Goal: Task Accomplishment & Management: Complete application form

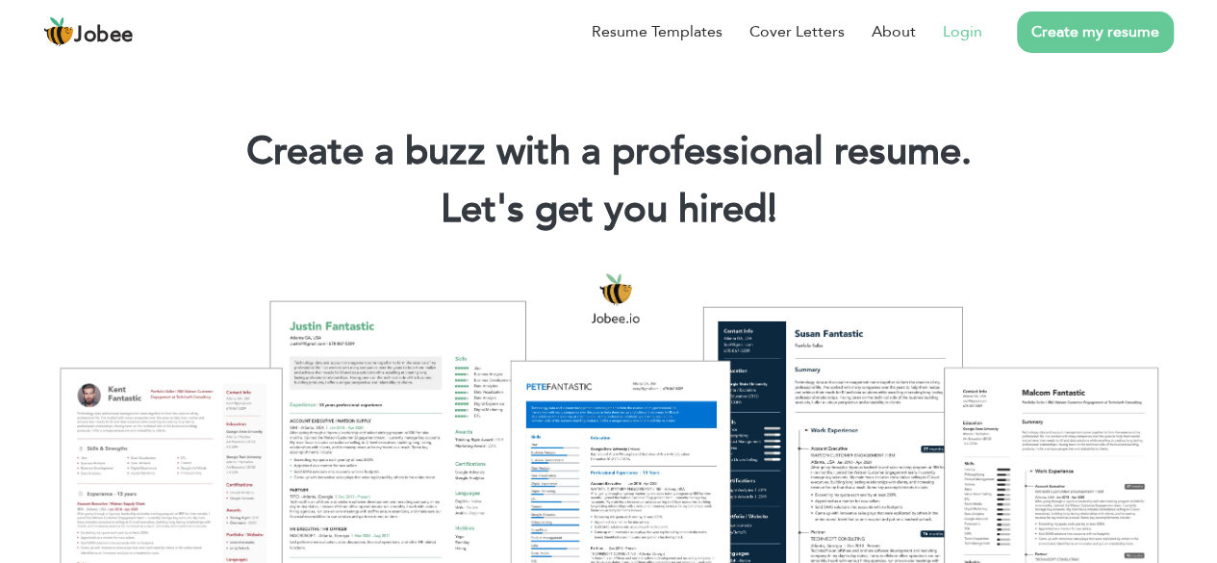
click at [964, 32] on link "Login" at bounding box center [962, 31] width 39 height 23
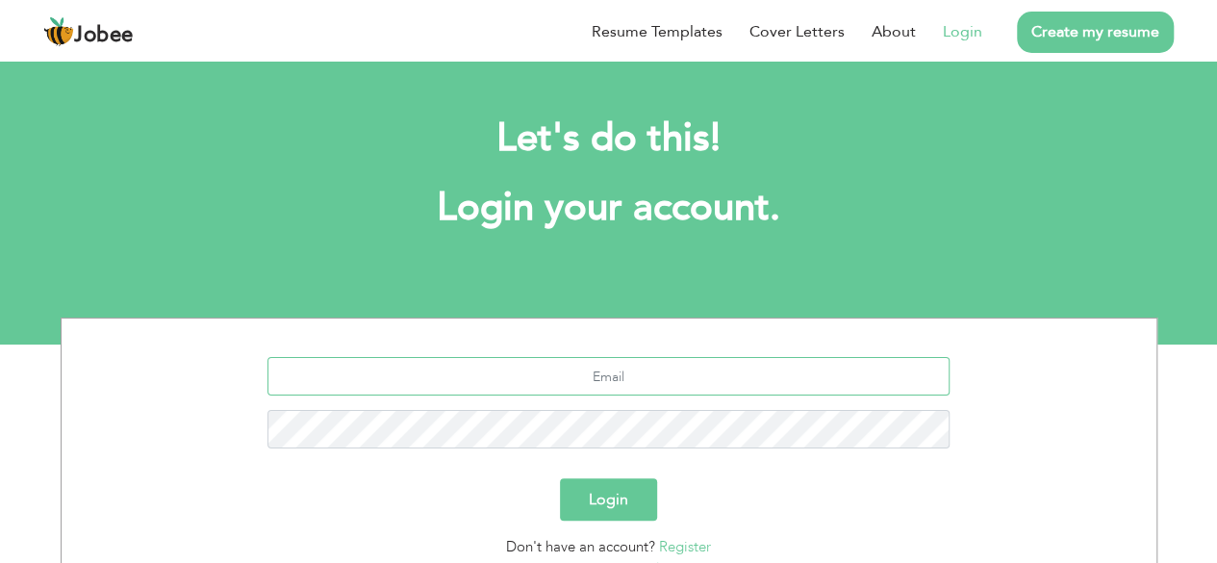
click at [626, 386] on input "text" at bounding box center [609, 376] width 682 height 38
click at [672, 456] on div at bounding box center [609, 410] width 1066 height 106
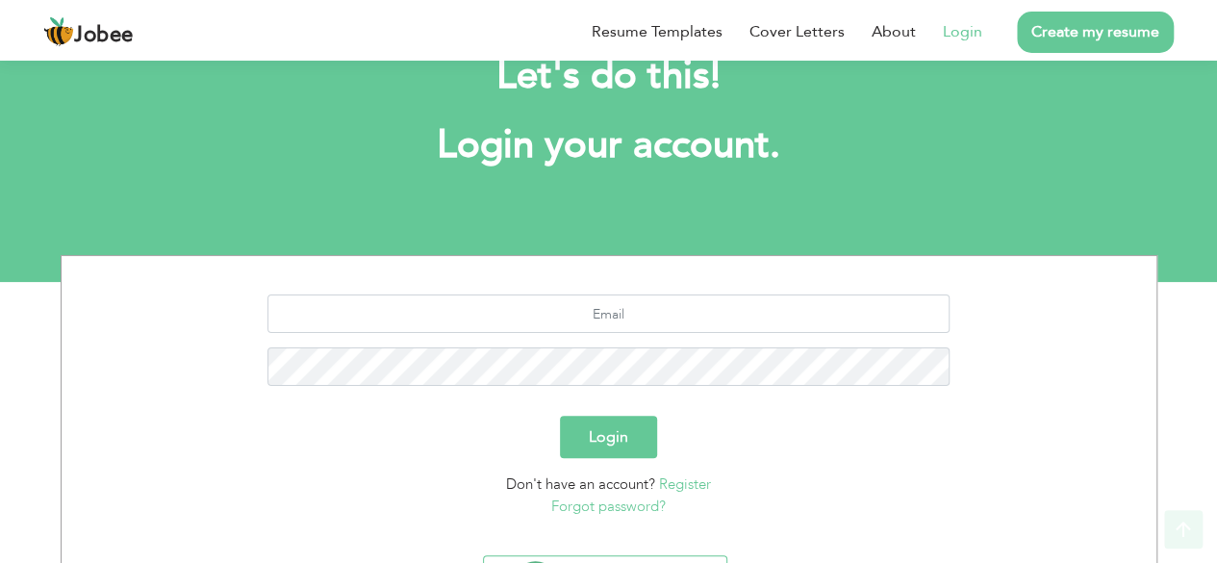
scroll to position [167, 0]
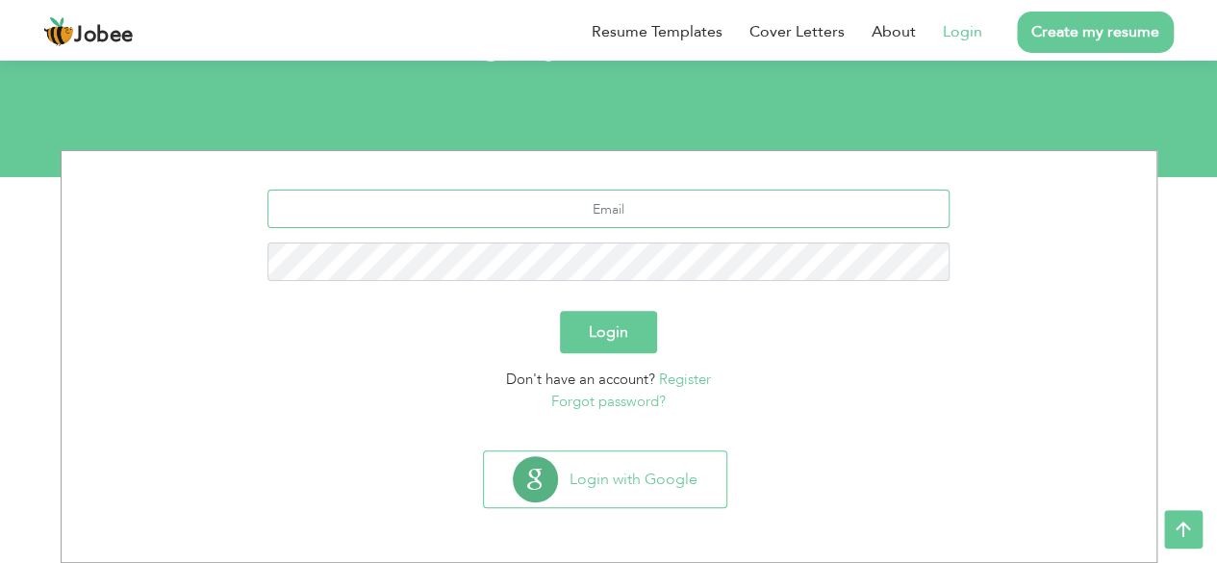
click at [712, 209] on input "text" at bounding box center [609, 209] width 682 height 38
drag, startPoint x: 897, startPoint y: 350, endPoint x: 889, endPoint y: 341, distance: 12.3
click at [897, 350] on div "Login" at bounding box center [609, 332] width 1066 height 42
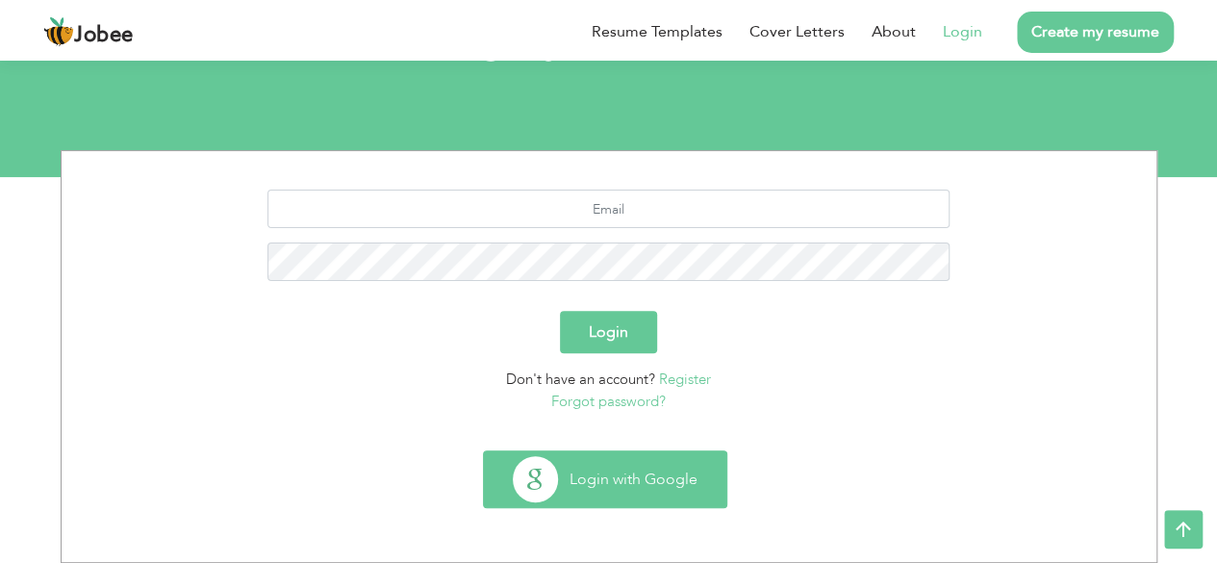
click at [699, 461] on button "Login with Google" at bounding box center [605, 479] width 243 height 56
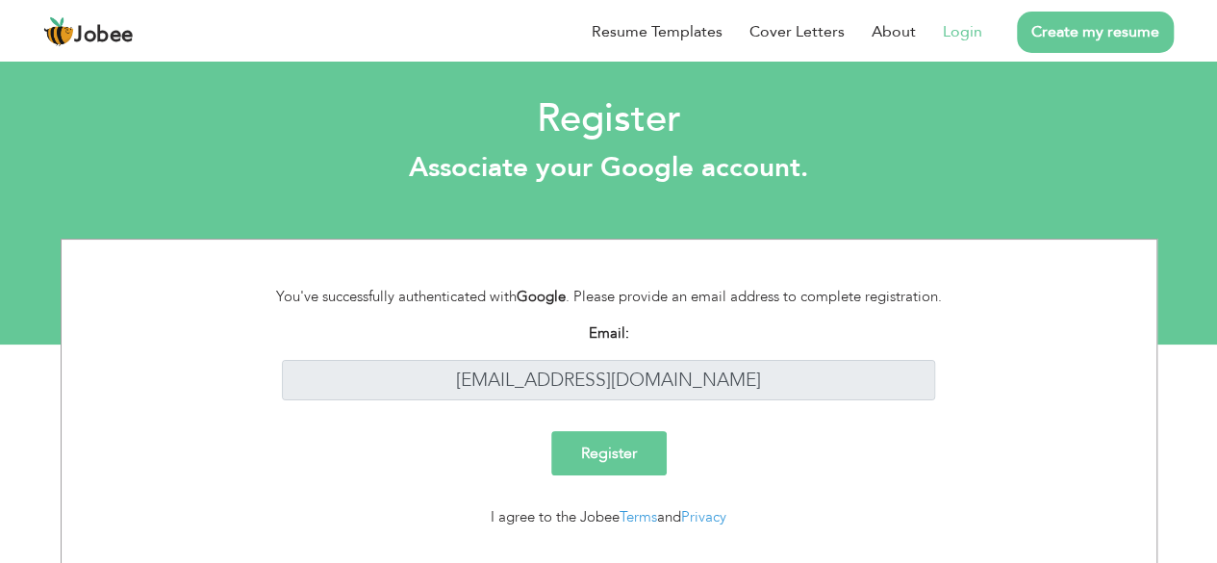
click at [650, 455] on input "Register" at bounding box center [608, 453] width 115 height 44
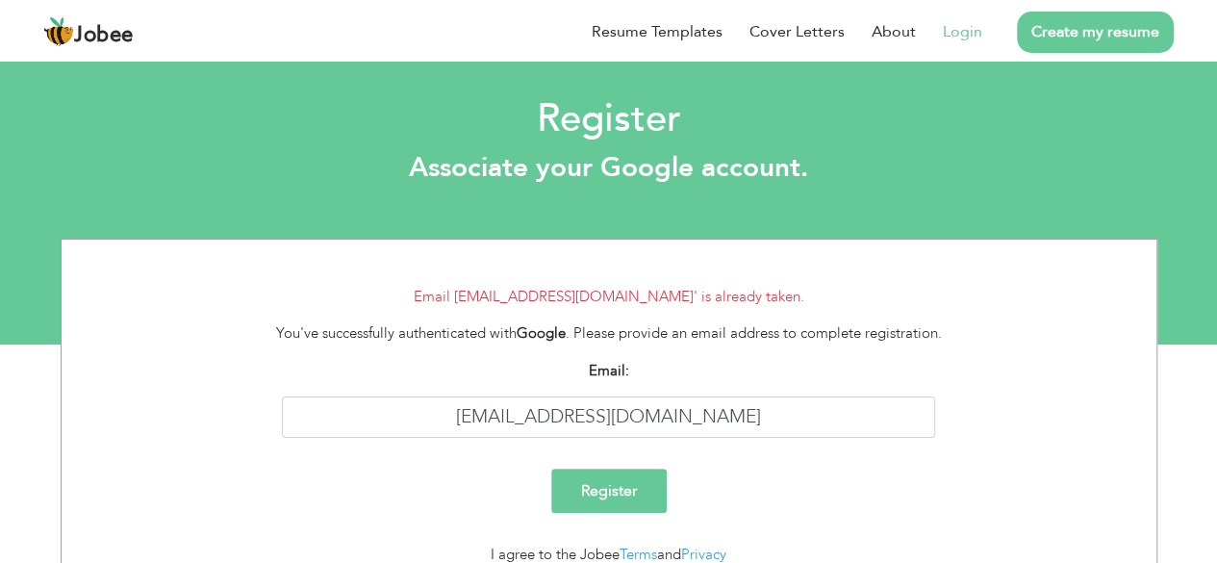
scroll to position [80, 0]
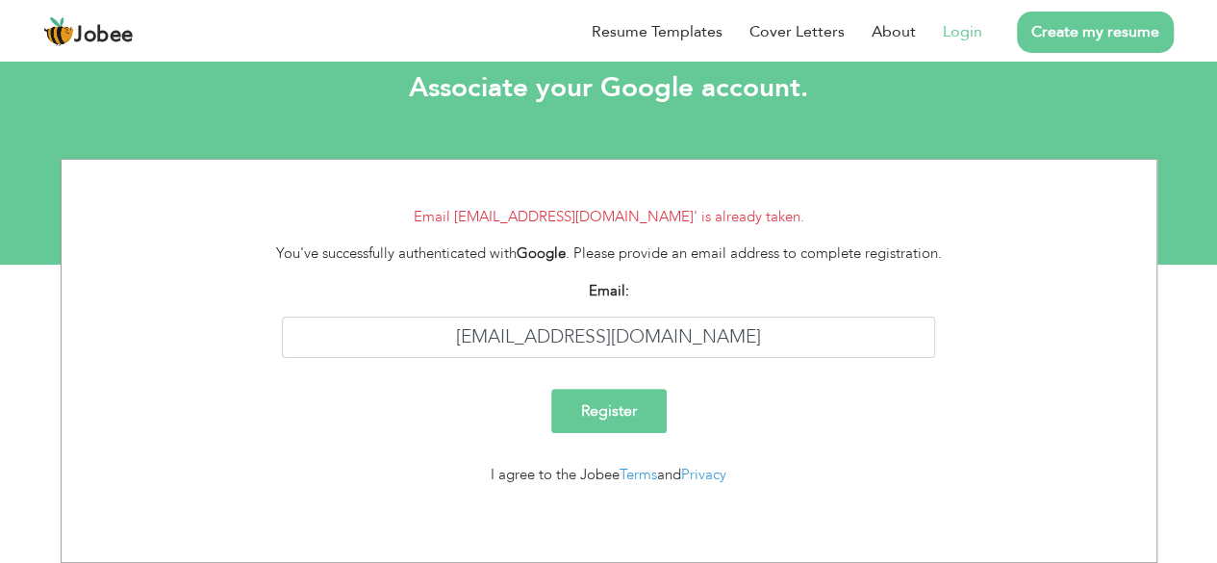
click at [974, 24] on link "Login" at bounding box center [962, 31] width 39 height 23
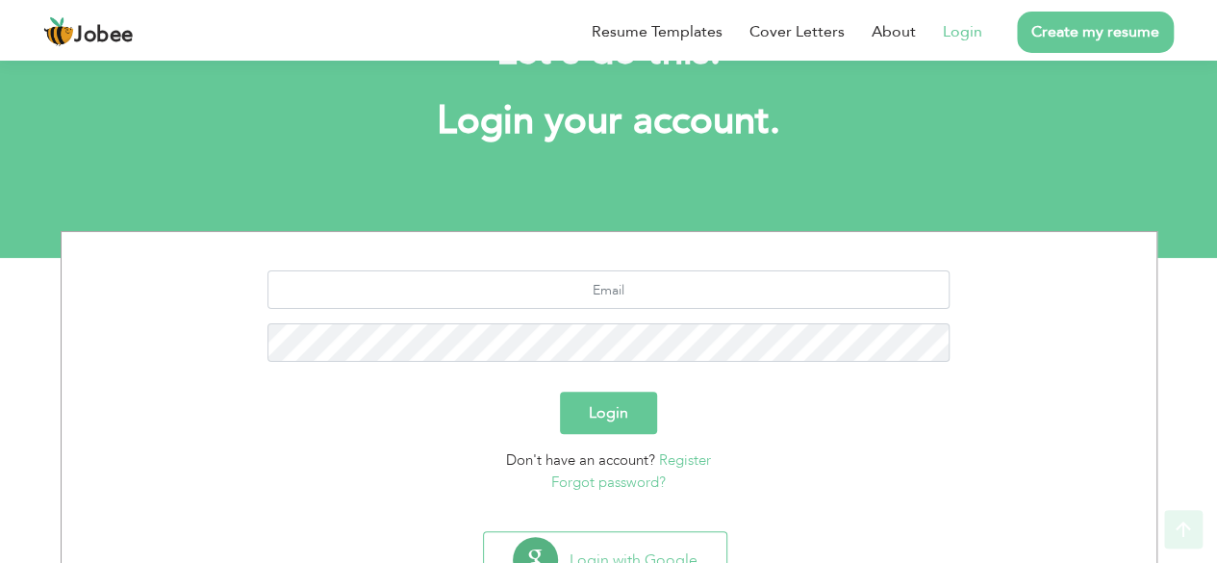
scroll to position [167, 0]
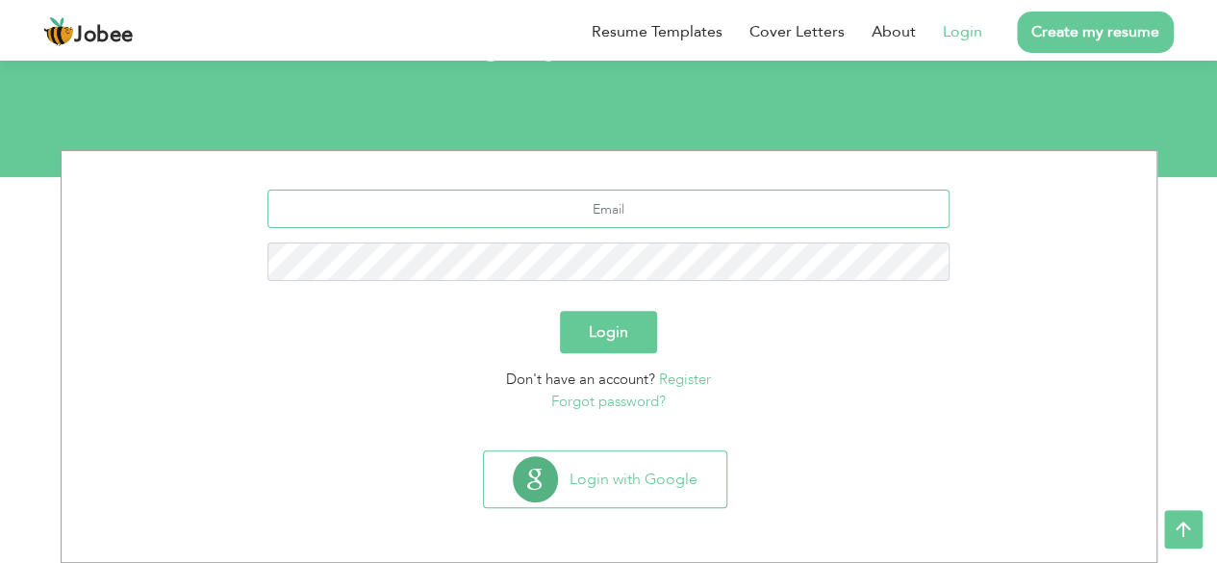
click at [697, 209] on input "text" at bounding box center [609, 209] width 682 height 38
type input "[EMAIL_ADDRESS][DOMAIN_NAME]"
click at [655, 404] on link "Forgot password?" at bounding box center [608, 401] width 115 height 19
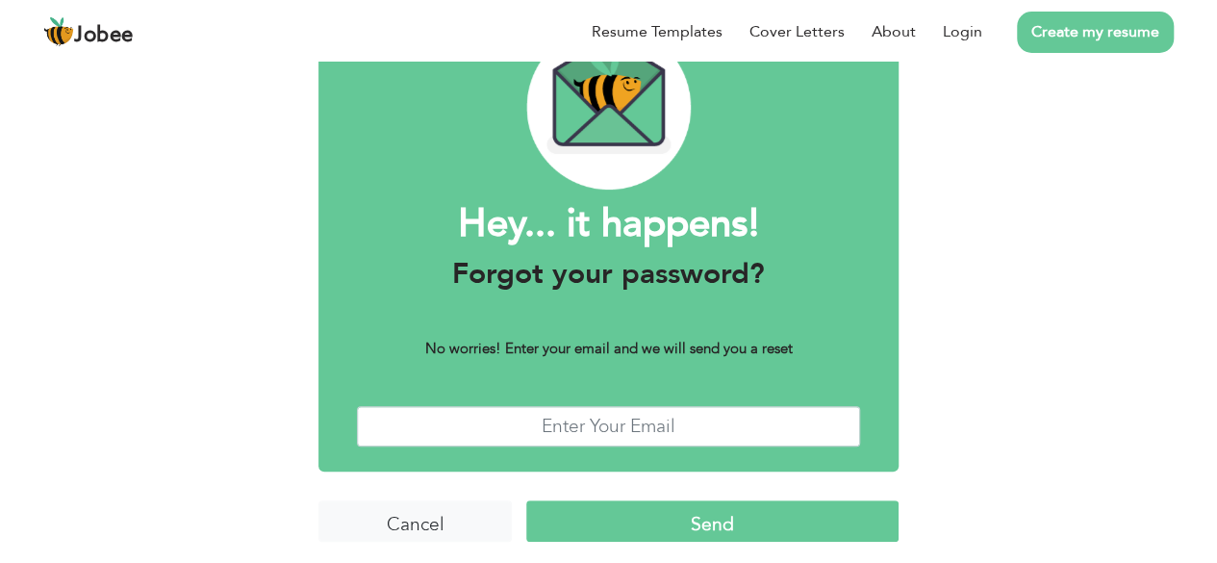
scroll to position [117, 0]
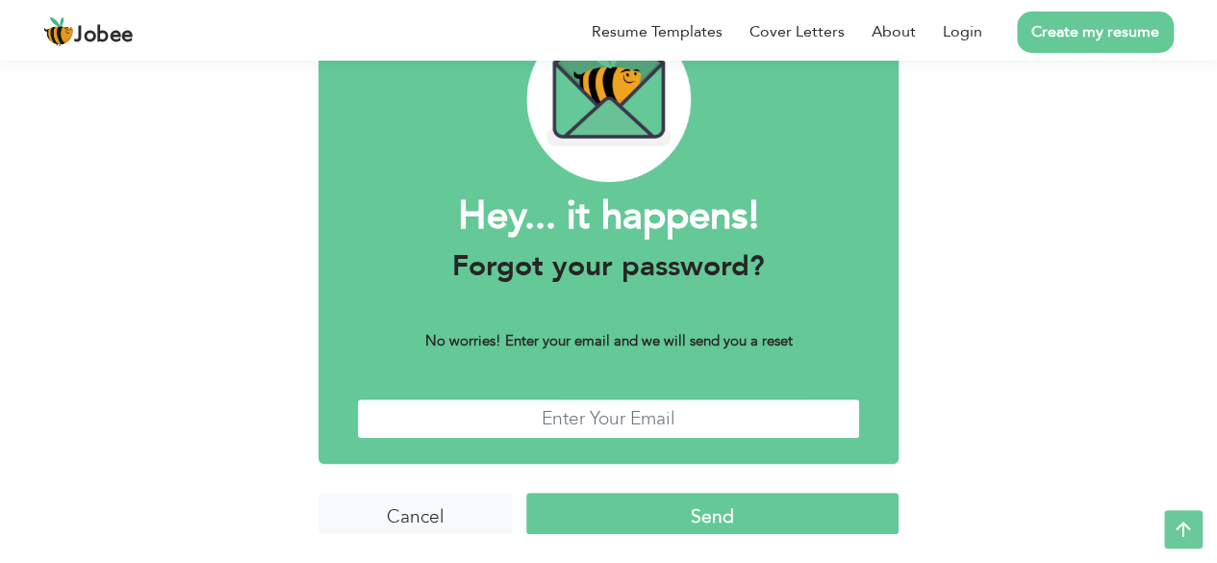
click at [707, 399] on input "text" at bounding box center [608, 418] width 503 height 41
type input "[EMAIL_ADDRESS][DOMAIN_NAME]"
click at [662, 498] on input "Send" at bounding box center [712, 513] width 372 height 41
click at [666, 511] on input "Send" at bounding box center [712, 513] width 372 height 41
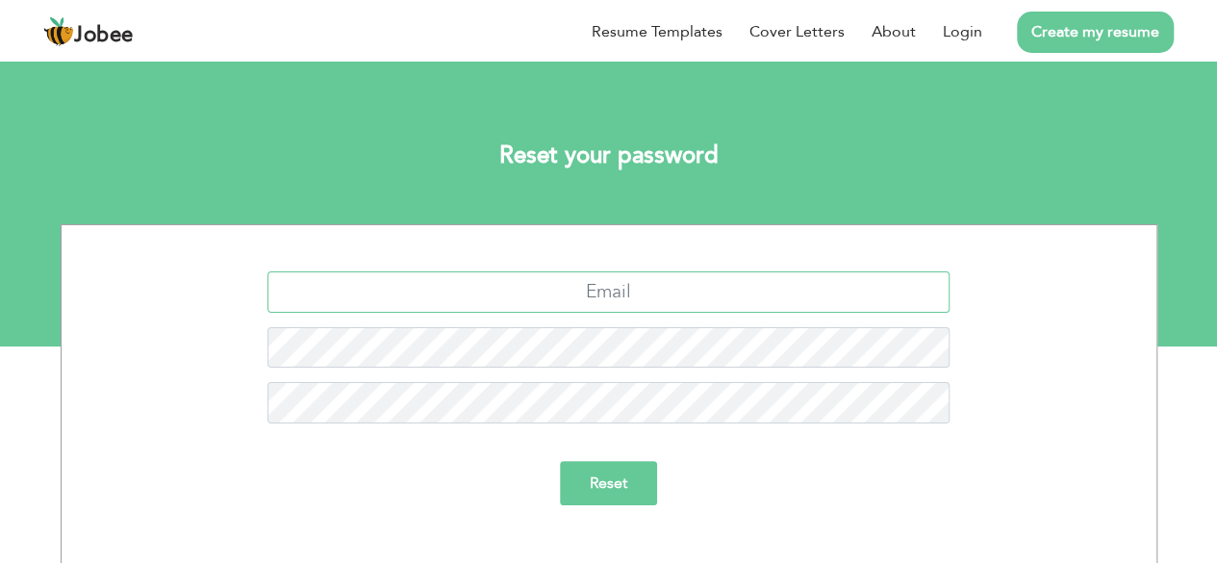
click at [691, 292] on input "text" at bounding box center [609, 291] width 682 height 41
type input "mahsan.hashtag@gmail.com"
click at [604, 490] on input "Reset" at bounding box center [608, 483] width 97 height 44
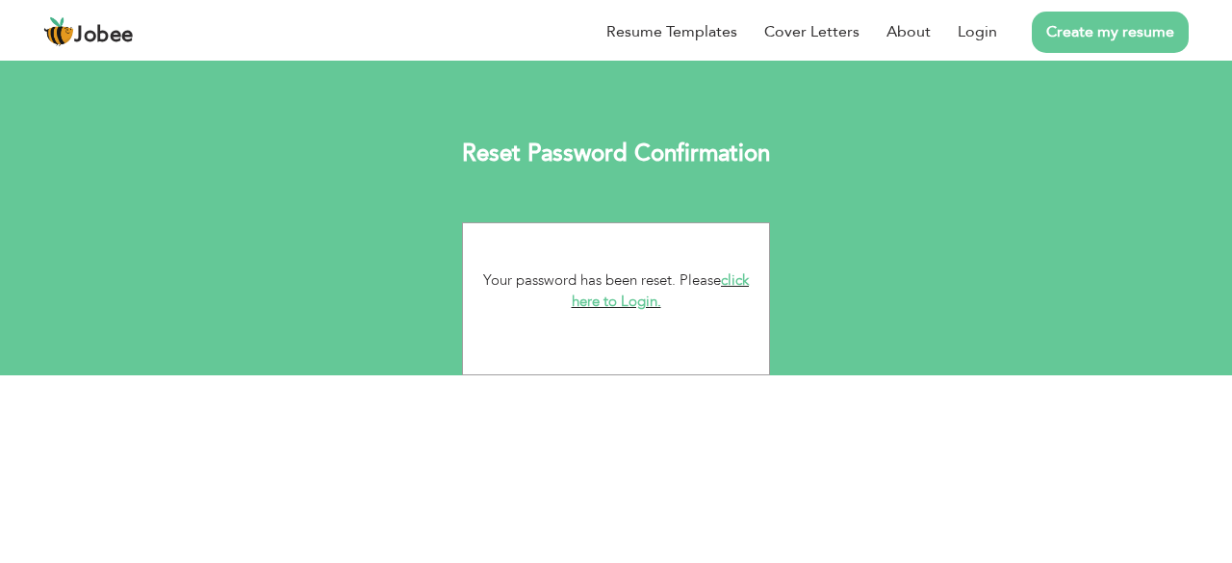
click at [747, 286] on link "click here to Login." at bounding box center [661, 290] width 178 height 41
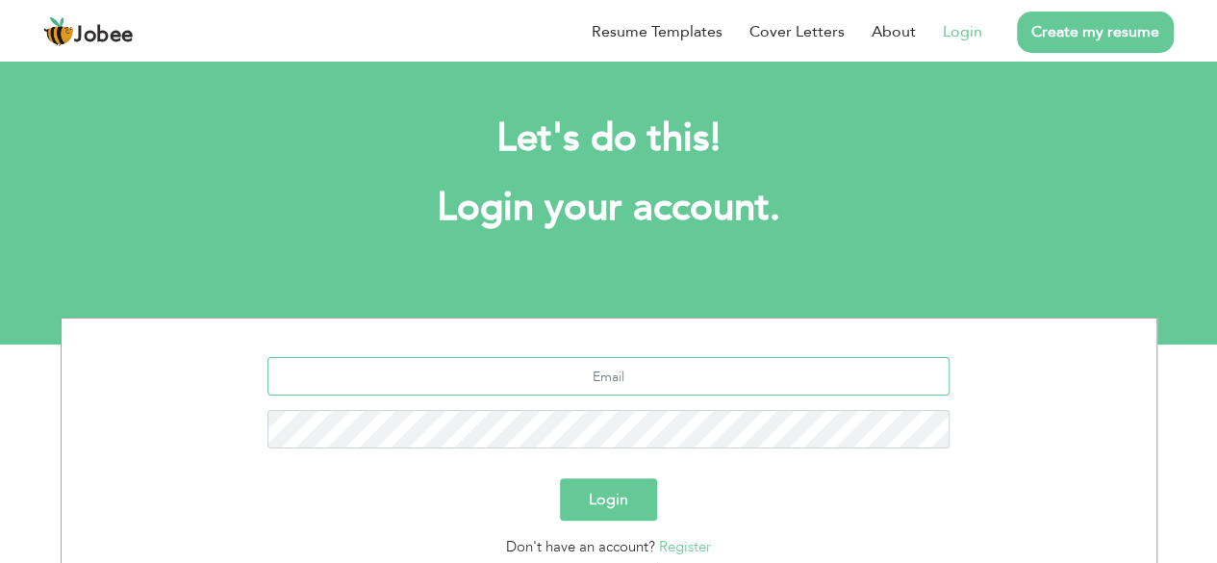
click at [656, 389] on input "text" at bounding box center [609, 376] width 682 height 38
type input "mahsan.hashtag@gmail.com"
click at [618, 510] on button "Login" at bounding box center [608, 499] width 97 height 42
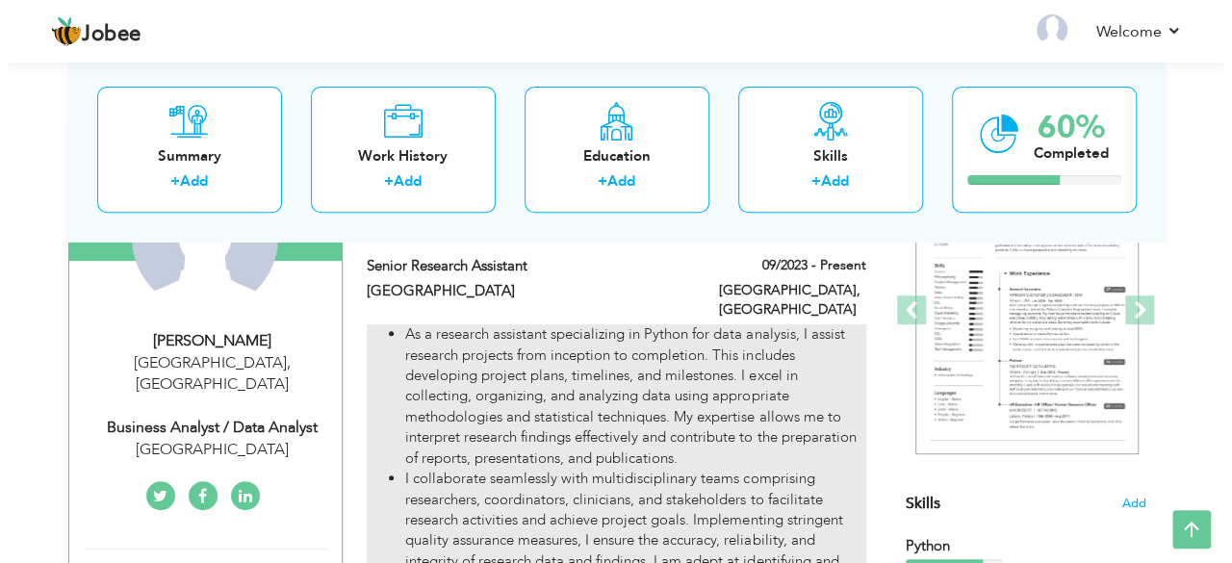
scroll to position [289, 0]
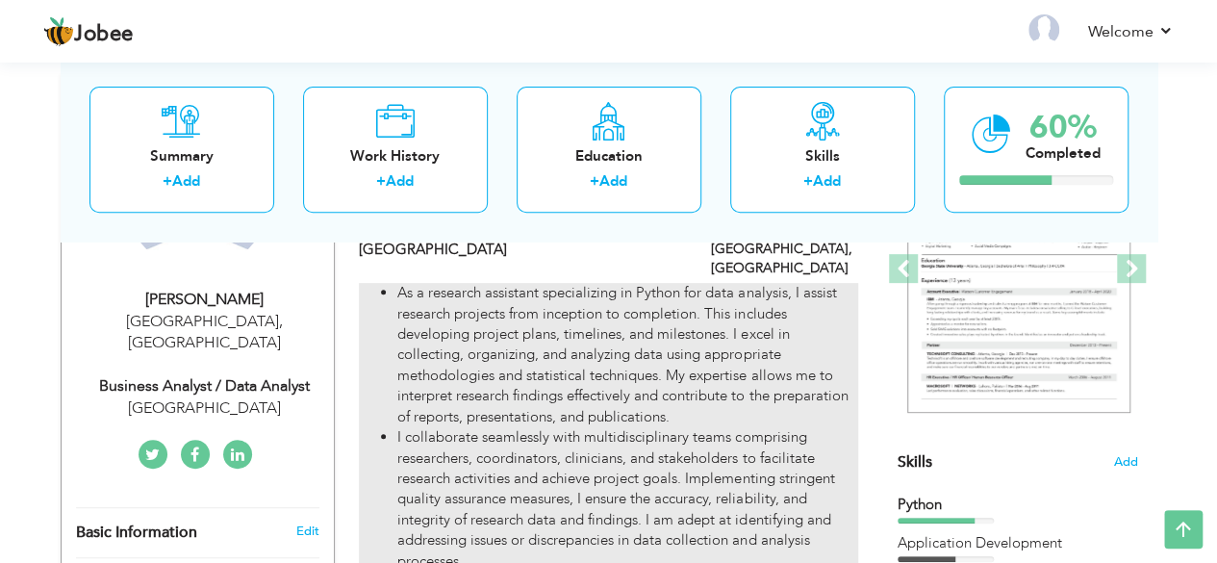
click at [785, 346] on li "As a research assistant specializing in Python for data analysis, I assist rese…" at bounding box center [627, 355] width 460 height 144
type input "Senior Research Assistant"
type input "[GEOGRAPHIC_DATA]"
type input "09/2023"
type input "[GEOGRAPHIC_DATA]"
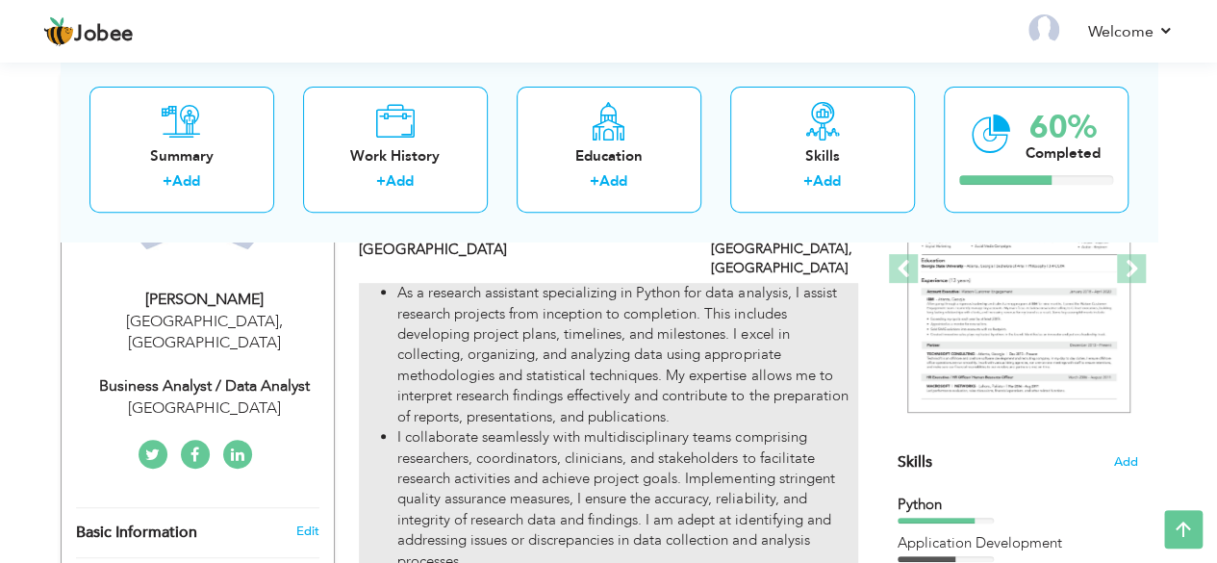
type input "[GEOGRAPHIC_DATA]"
checkbox input "true"
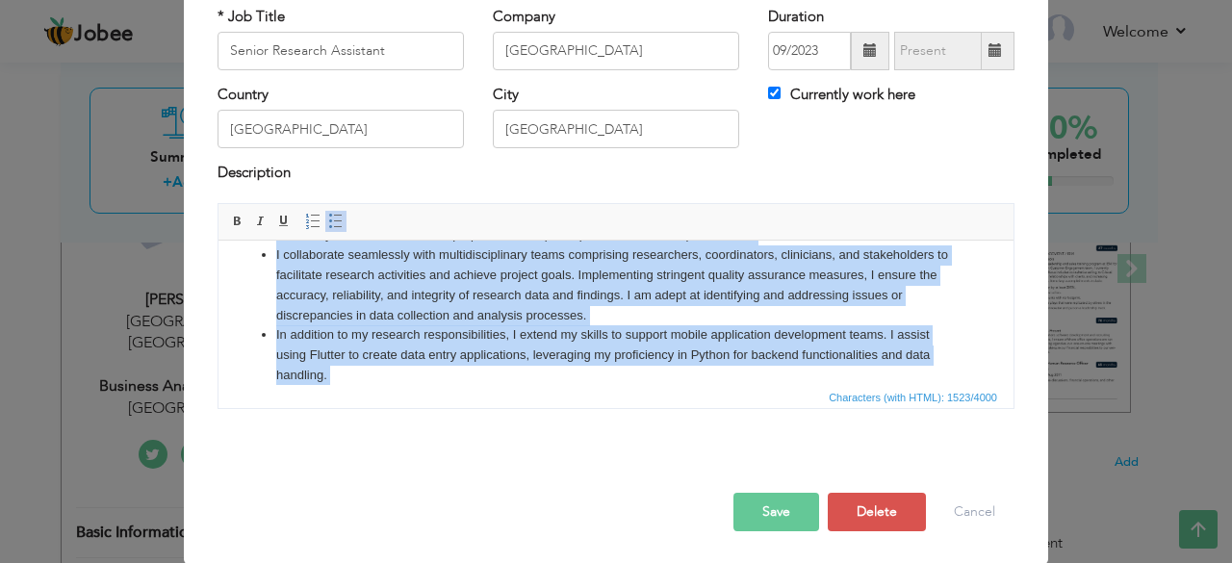
scroll to position [194, 0]
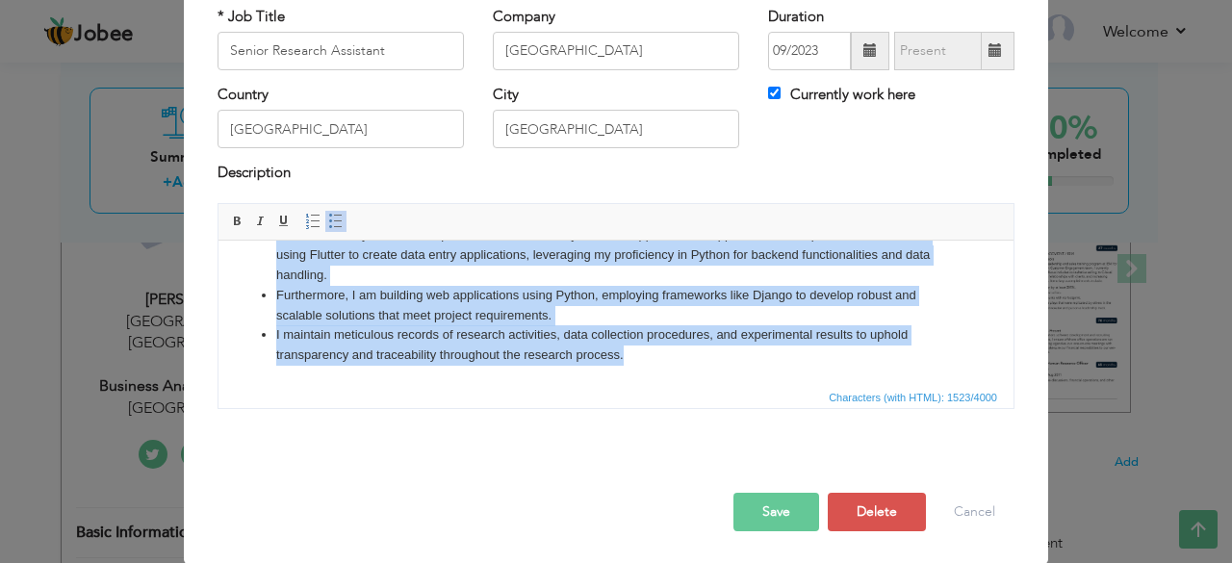
drag, startPoint x: 255, startPoint y: 265, endPoint x: 693, endPoint y: 411, distance: 461.7
click at [693, 384] on html "As a research assistant specializing in Python for data analysis, I assist rese…" at bounding box center [615, 214] width 795 height 339
click at [619, 325] on li "I maintain meticulous records of research activities, data collection procedure…" at bounding box center [615, 344] width 679 height 40
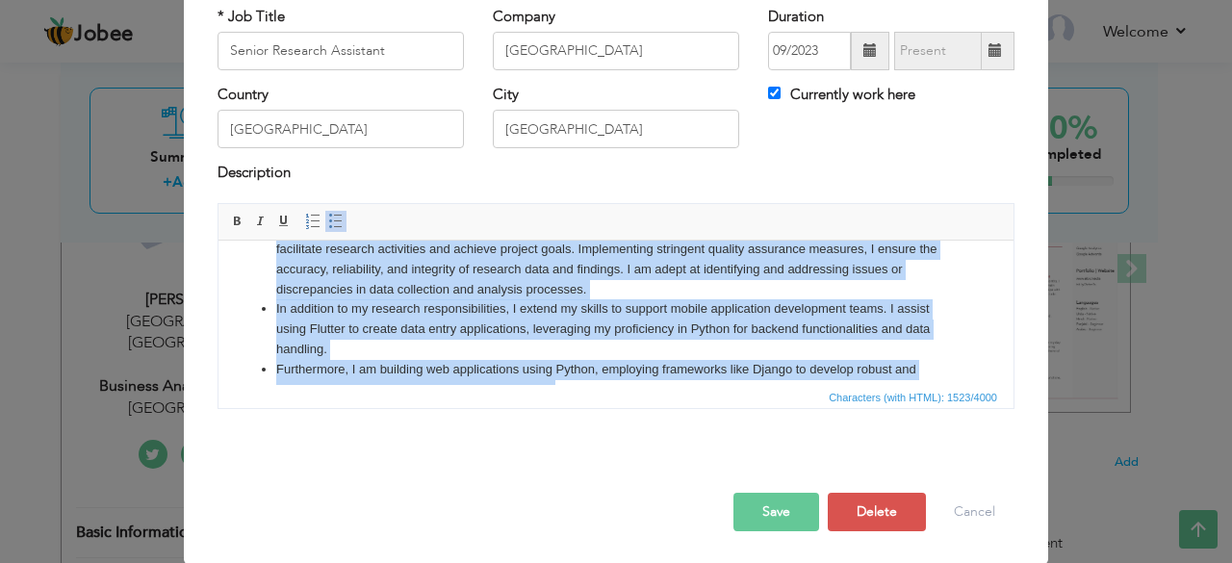
scroll to position [0, 0]
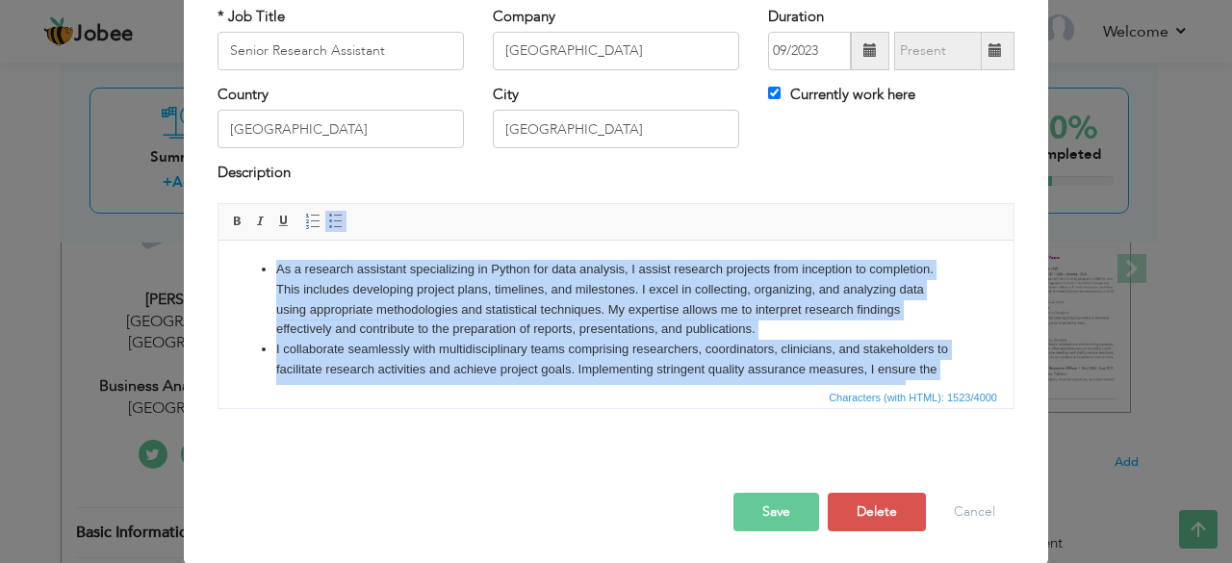
drag, startPoint x: 636, startPoint y: 344, endPoint x: 445, endPoint y: 468, distance: 228.2
click at [234, 240] on html "As a research assistant specializing in Python for data analysis, I assist rese…" at bounding box center [615, 409] width 795 height 339
copy ul "As a research assistant specializing in Python for data analysis, I assist rese…"
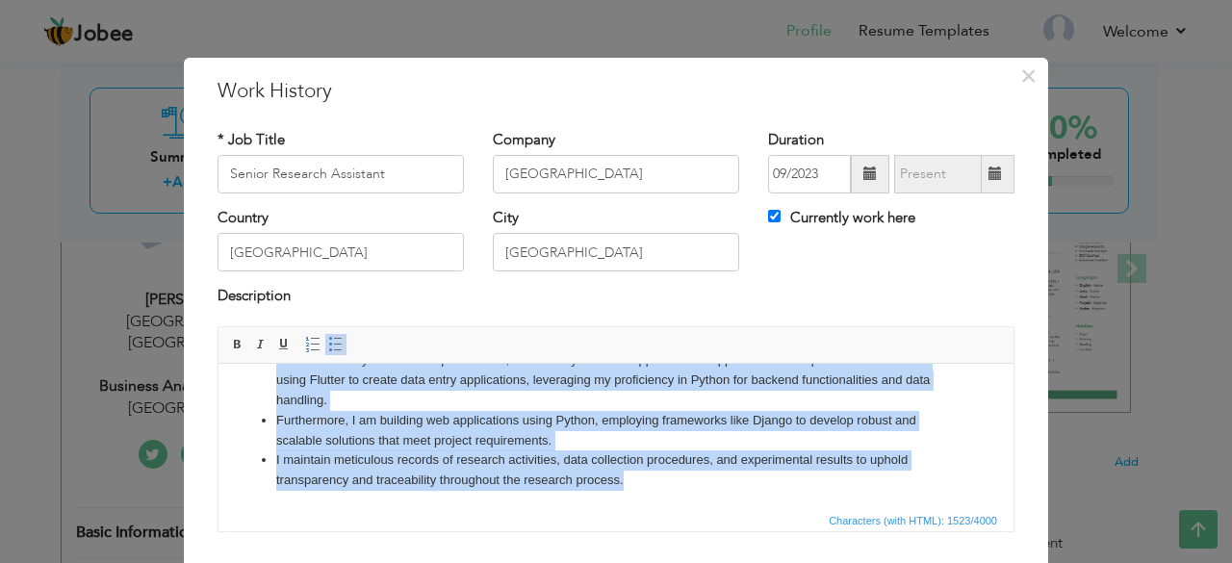
scroll to position [194, 0]
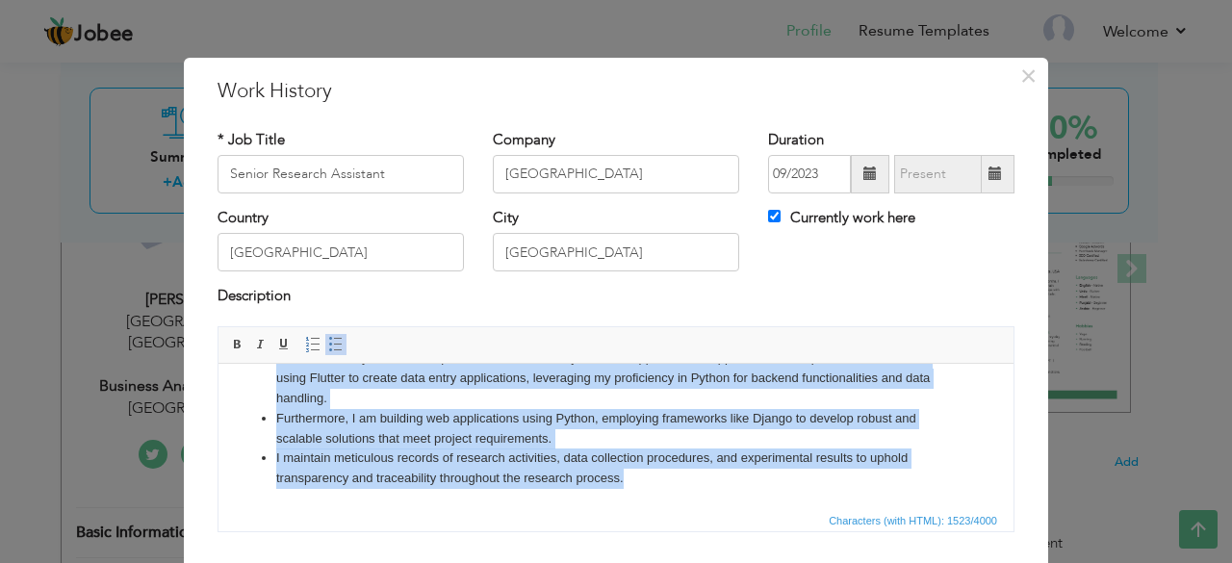
click at [944, 461] on ul "As a research assistant specializing in Python for data analysis, I assist rese…" at bounding box center [616, 338] width 756 height 300
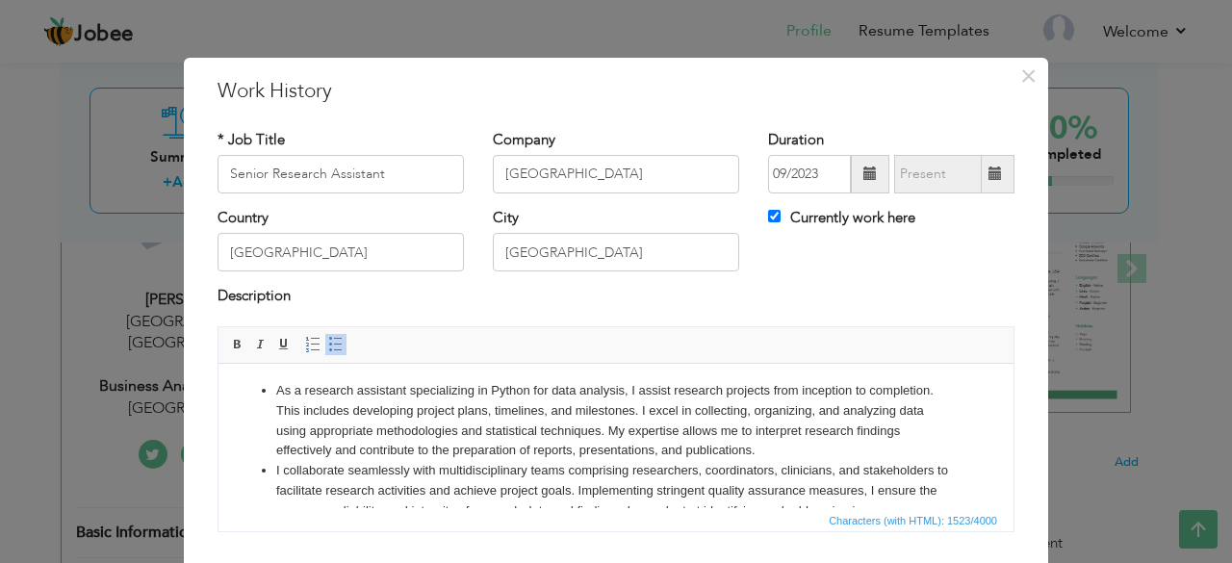
scroll to position [0, 0]
click at [957, 446] on ul "As a research assistant specializing in Python for data analysis, I assist rese…" at bounding box center [616, 532] width 756 height 300
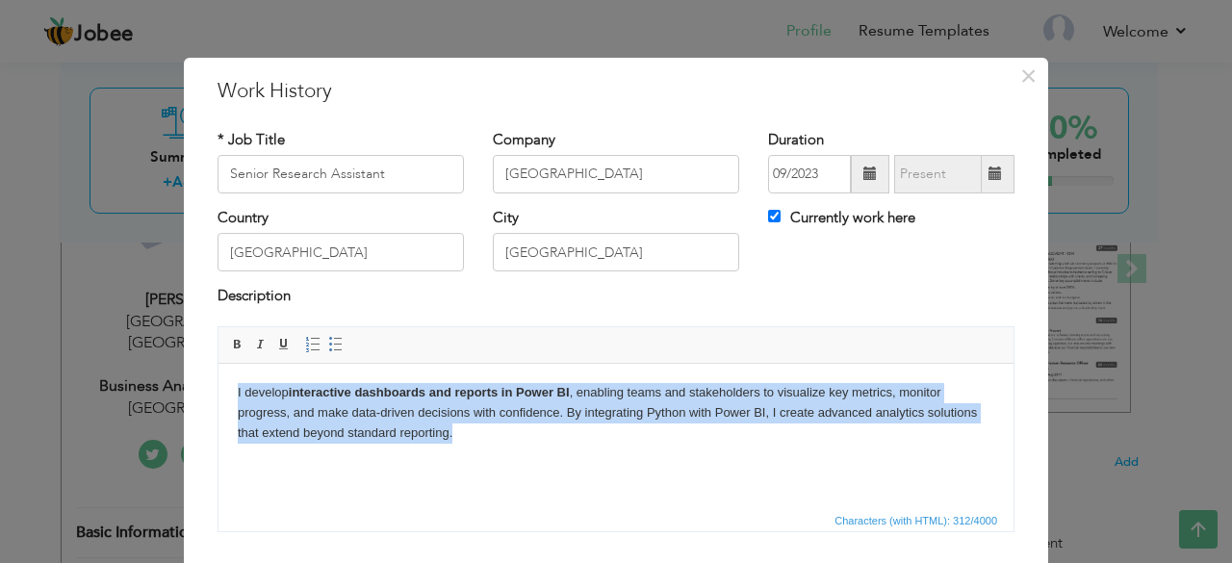
drag, startPoint x: 467, startPoint y: 432, endPoint x: 205, endPoint y: 387, distance: 265.6
click at [218, 387] on html "​​​​​​​ I develop interactive dashboards and reports in Power BI , enabling tea…" at bounding box center [615, 412] width 795 height 98
click at [328, 343] on span at bounding box center [335, 344] width 15 height 15
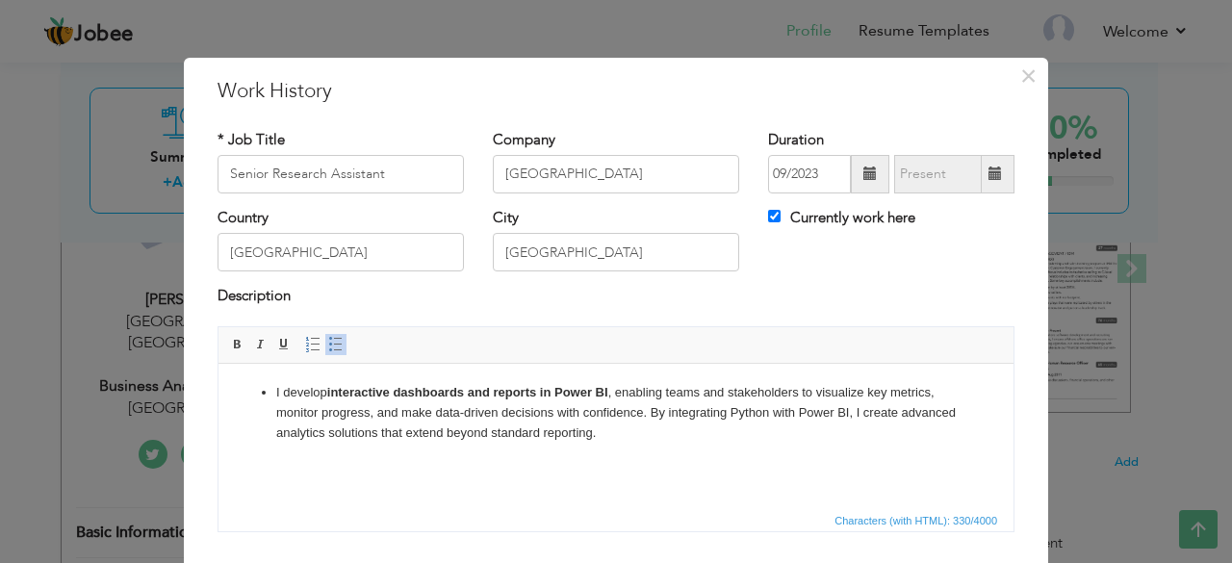
click at [601, 452] on html "I develop interactive dashboards and reports in Power BI , enabling teams and s…" at bounding box center [615, 412] width 795 height 98
click at [607, 435] on li "I develop interactive dashboards and reports in Power BI , enabling teams and s…" at bounding box center [615, 412] width 679 height 60
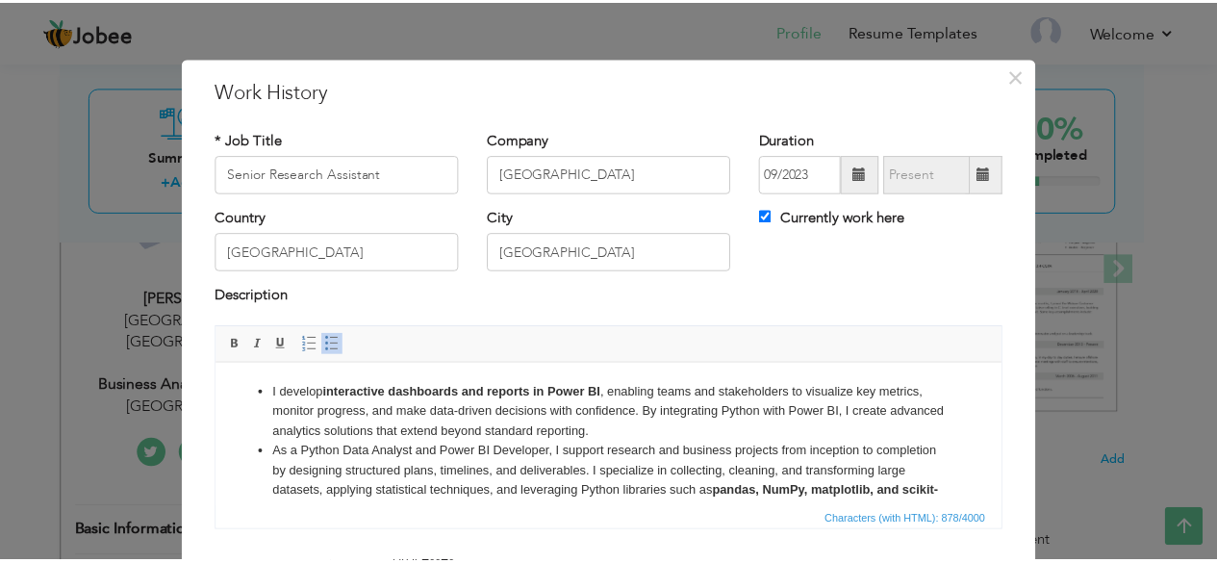
scroll to position [123, 0]
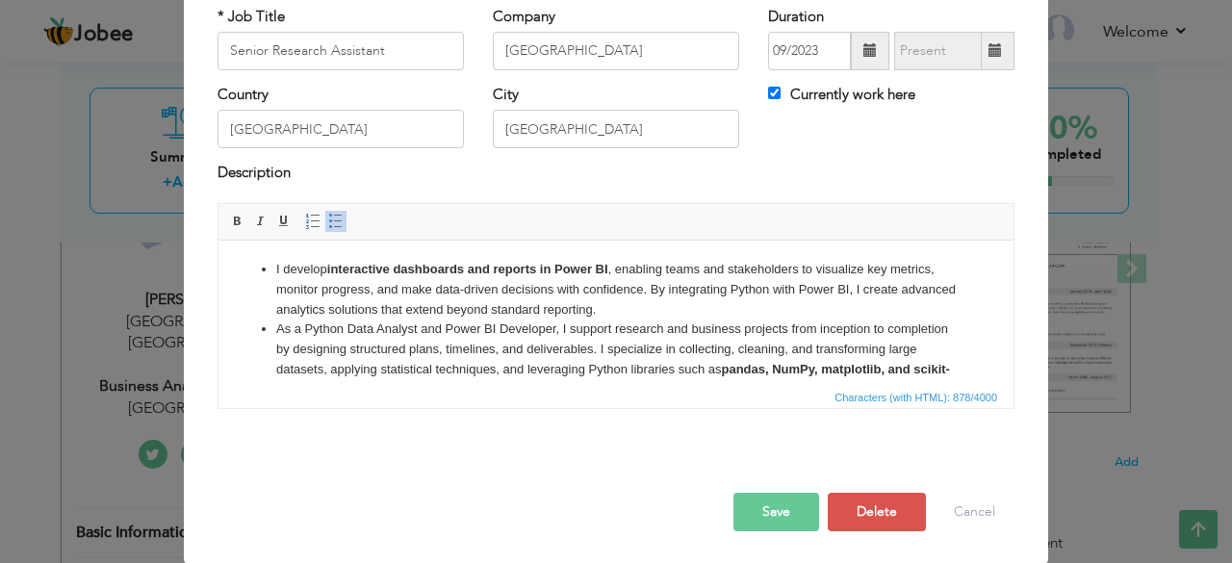
click at [793, 515] on button "Save" at bounding box center [776, 512] width 86 height 38
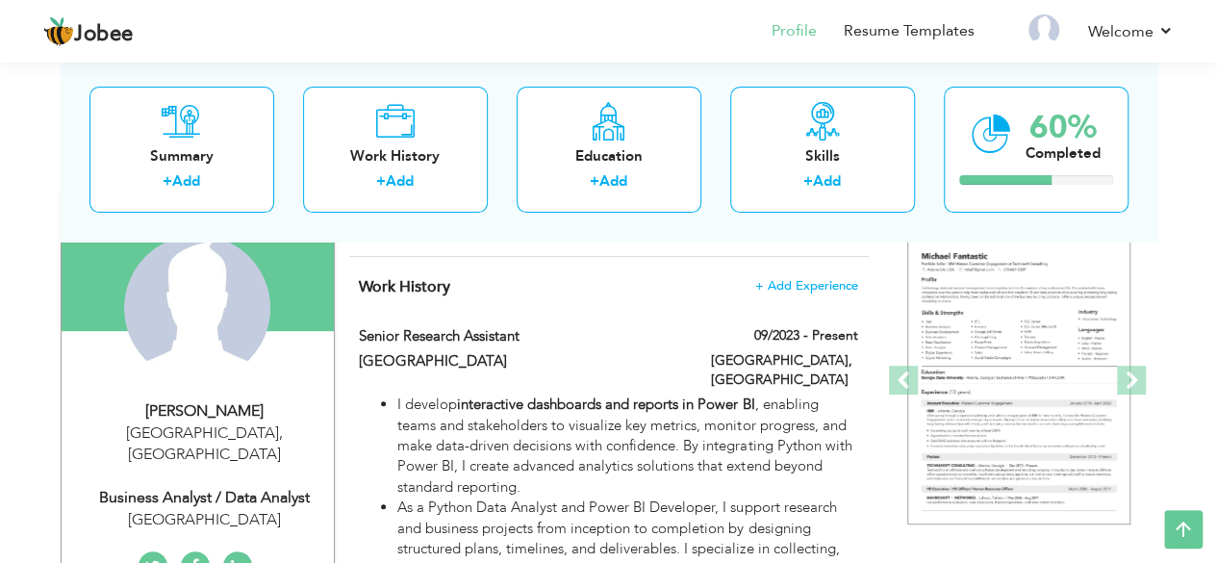
scroll to position [0, 0]
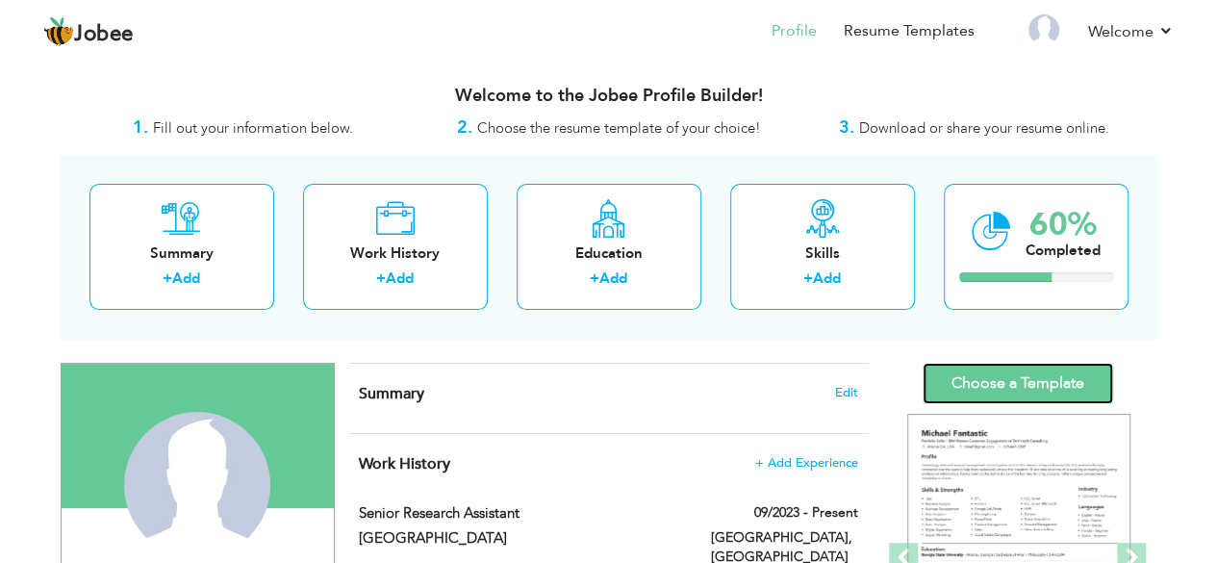
click at [974, 378] on link "Choose a Template" at bounding box center [1018, 383] width 191 height 41
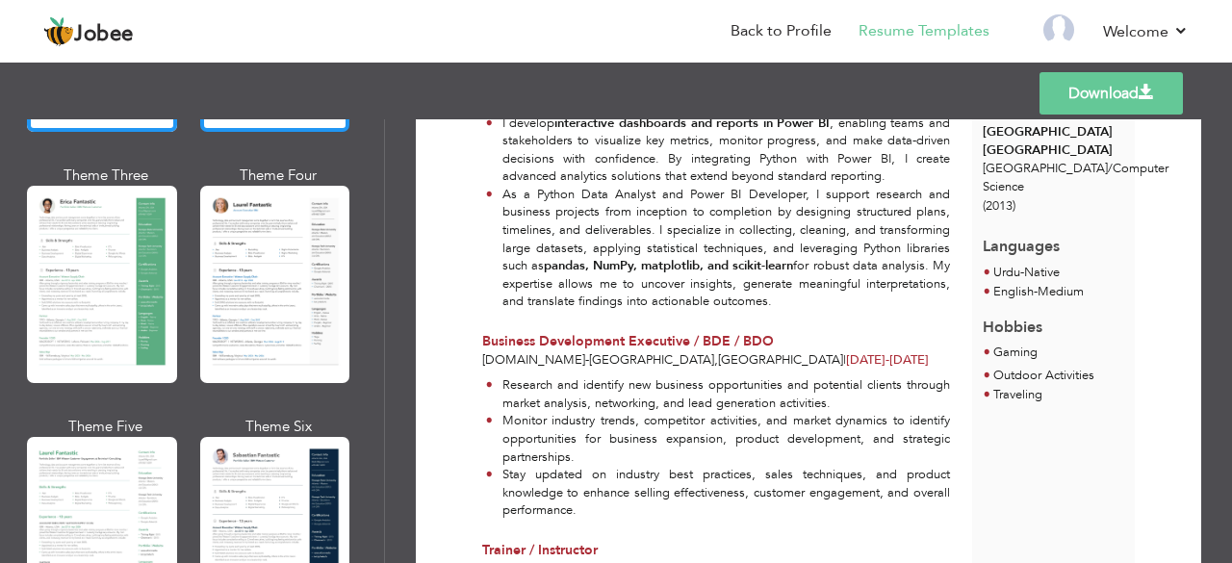
scroll to position [481, 0]
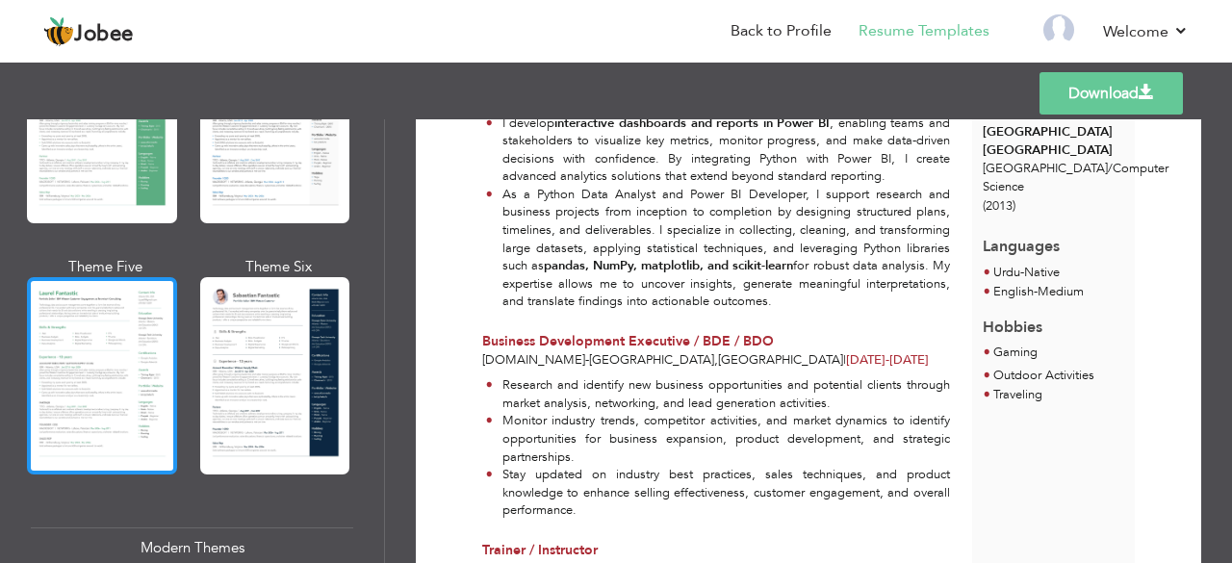
click at [106, 430] on div at bounding box center [102, 375] width 150 height 197
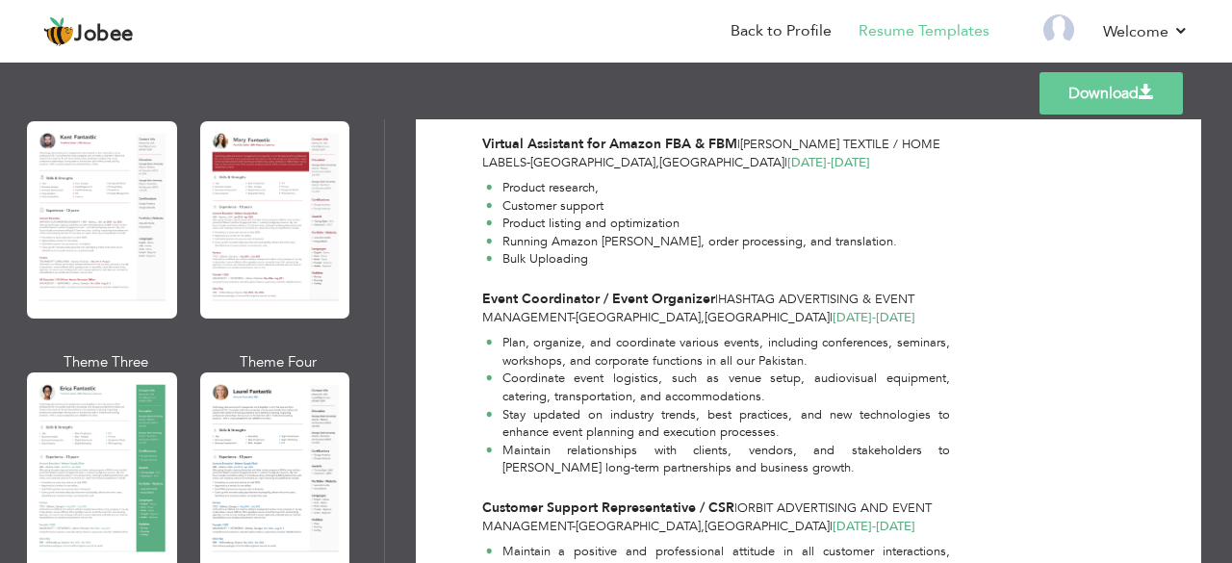
scroll to position [96, 0]
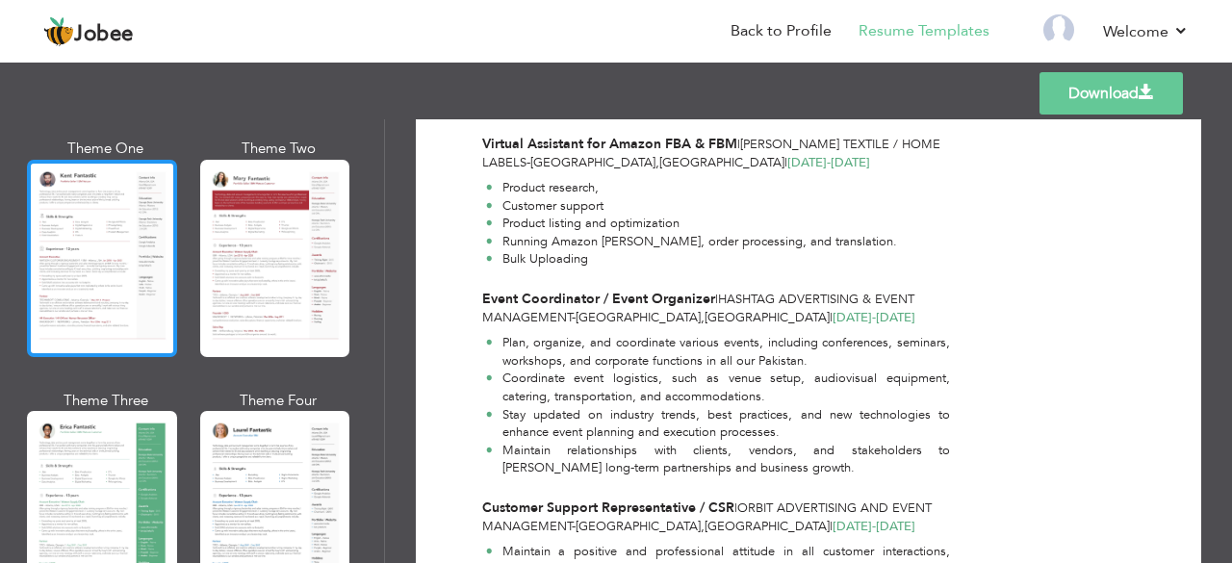
click at [119, 313] on div at bounding box center [102, 258] width 150 height 197
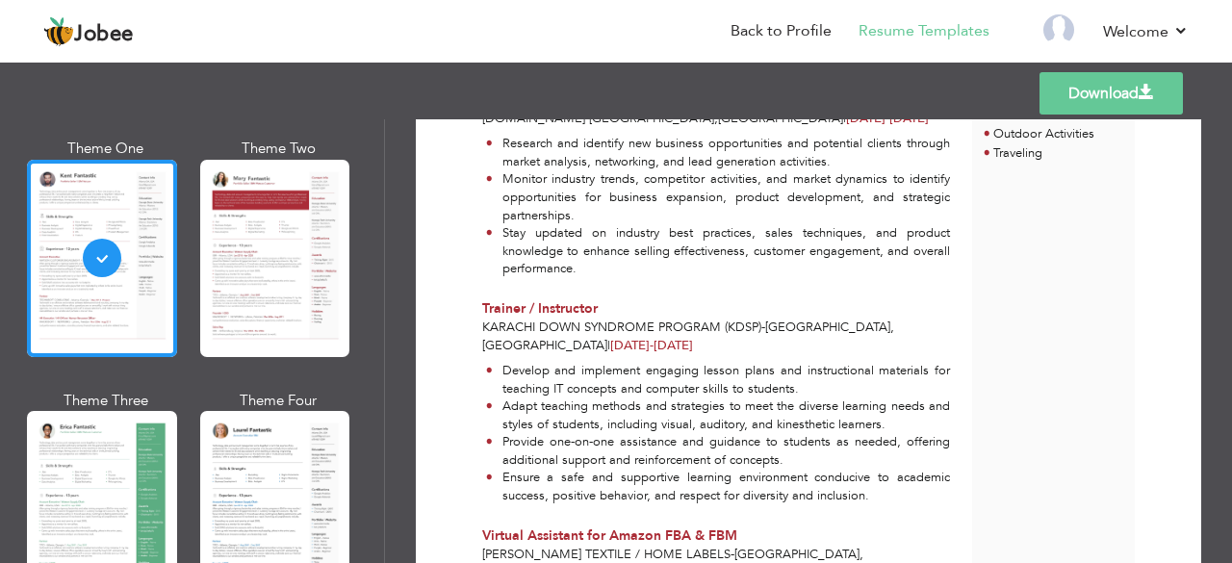
scroll to position [620, 0]
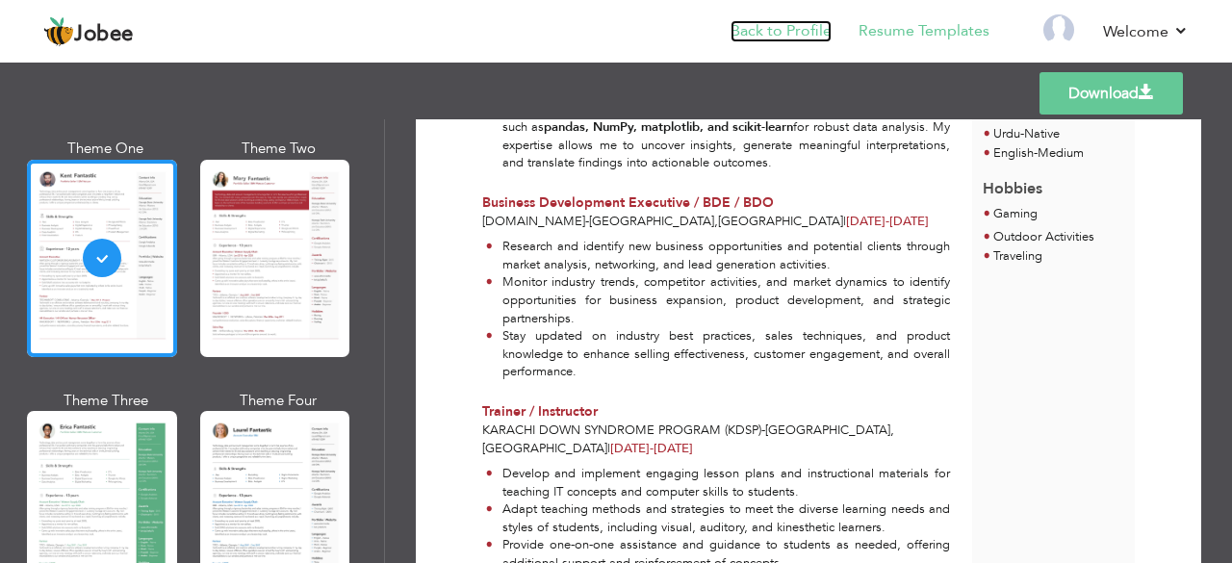
click at [815, 27] on link "Back to Profile" at bounding box center [780, 31] width 101 height 22
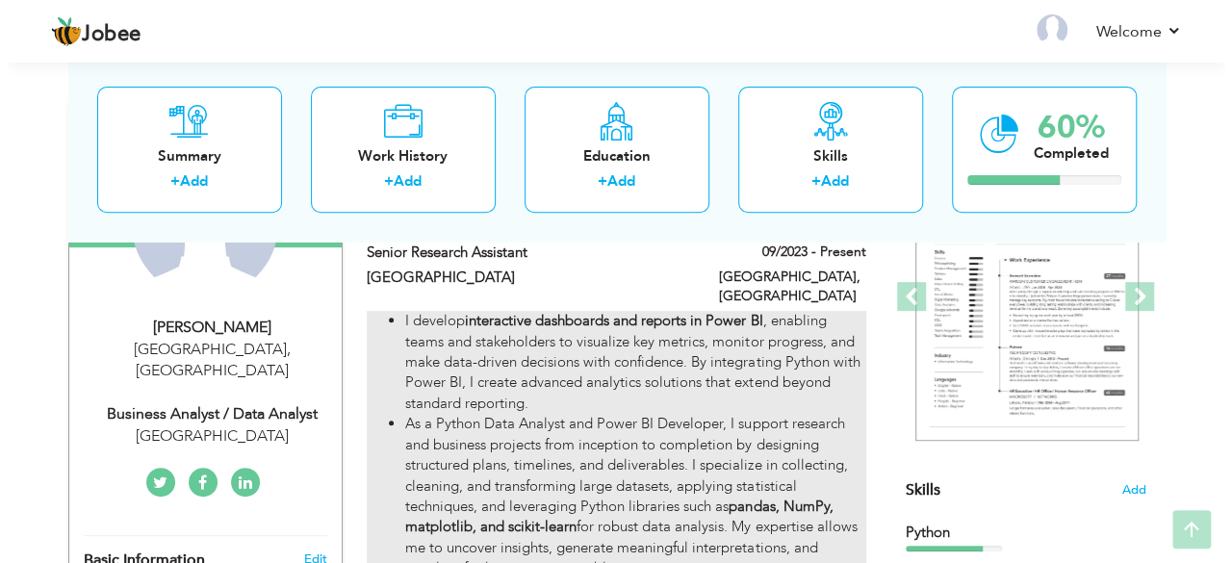
scroll to position [289, 0]
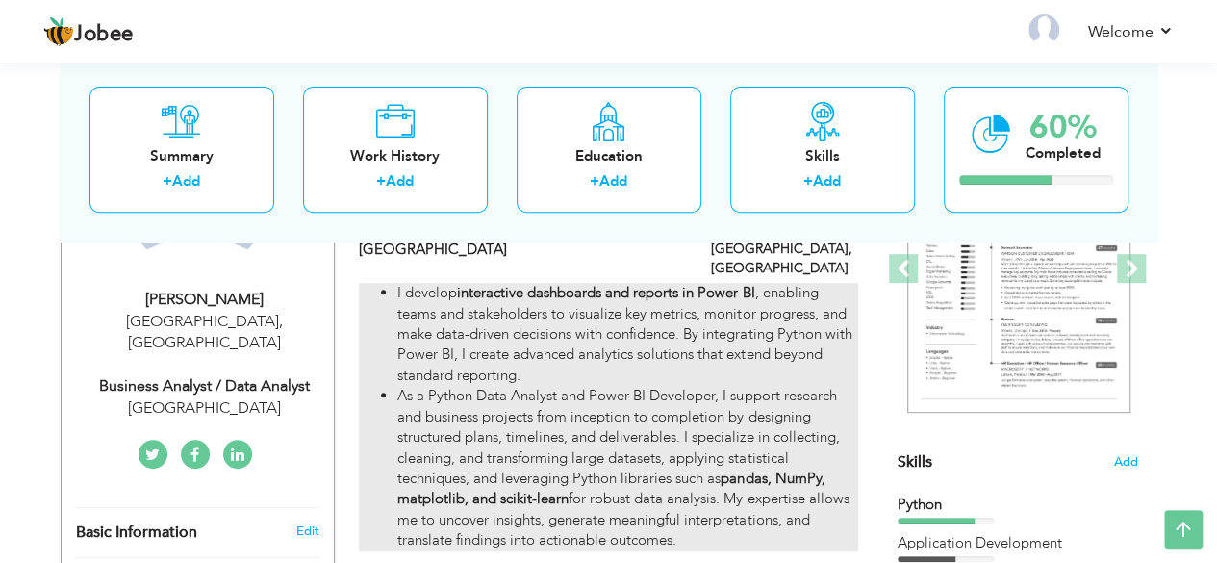
click at [656, 363] on li "I develop interactive dashboards and reports in Power BI , enabling teams and s…" at bounding box center [627, 334] width 460 height 103
type input "Senior Research Assistant"
type input "[GEOGRAPHIC_DATA]"
type input "09/2023"
type input "[GEOGRAPHIC_DATA]"
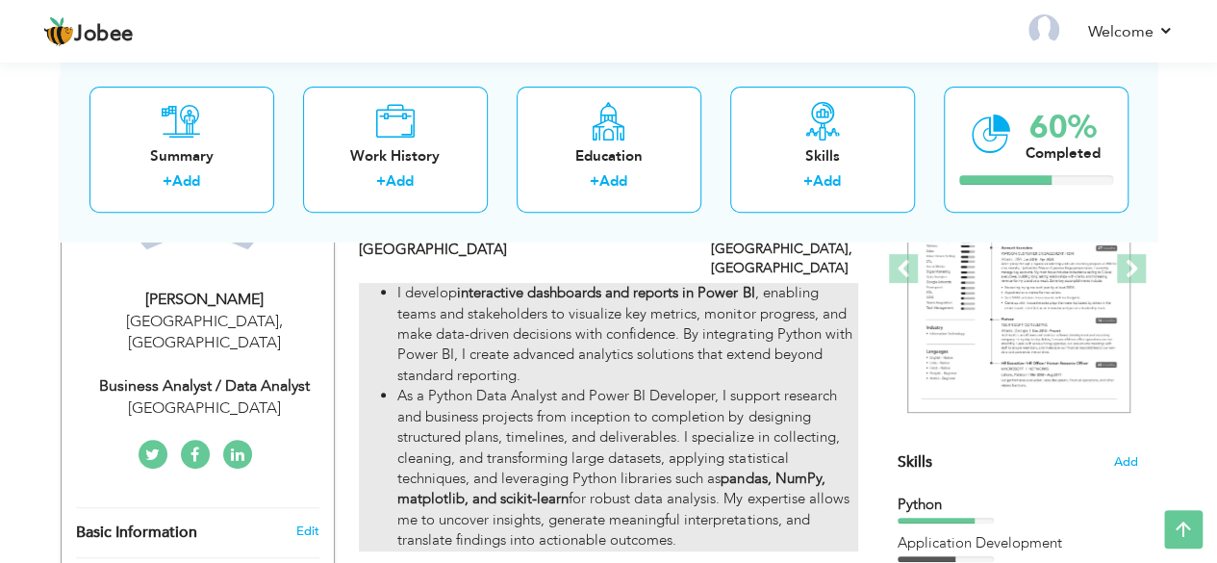
type input "[GEOGRAPHIC_DATA]"
checkbox input "true"
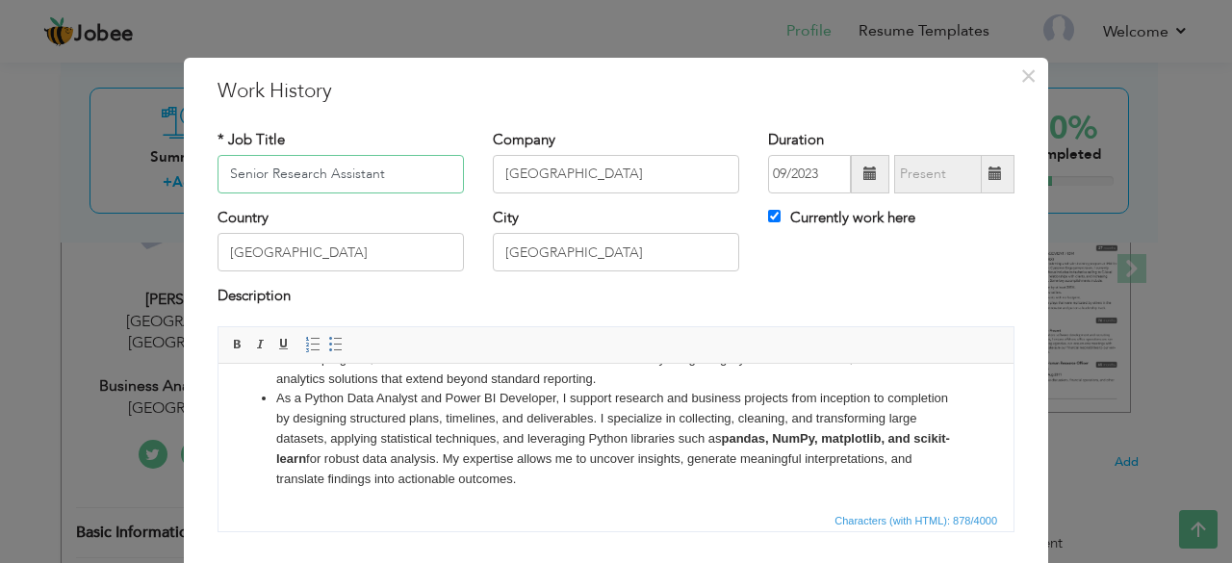
scroll to position [0, 0]
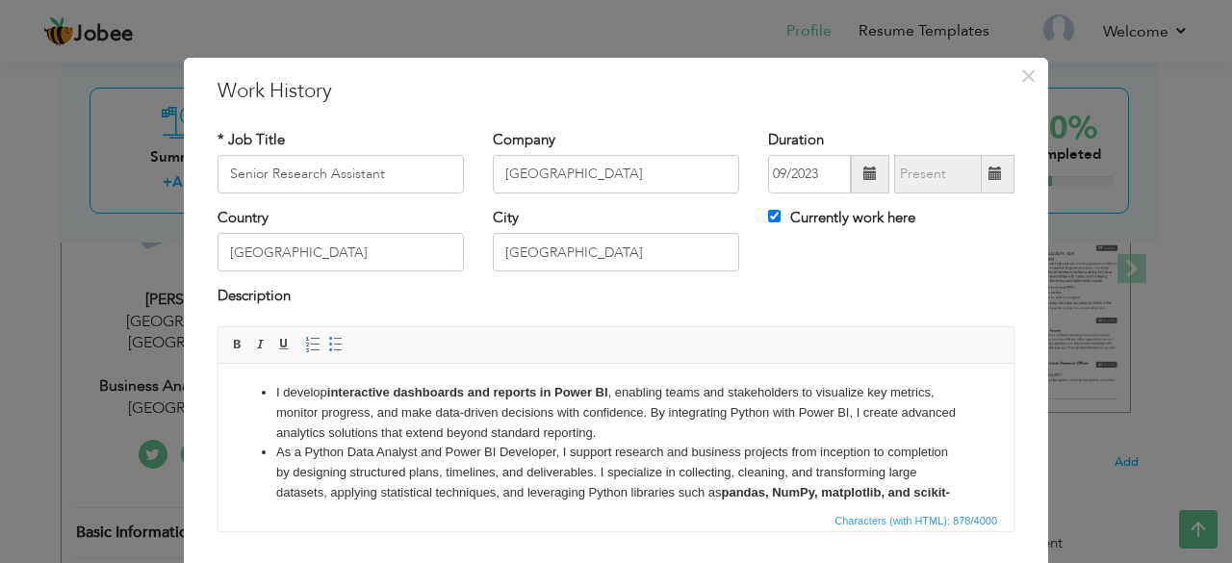
click at [886, 442] on li "As a Python Data Analyst and Power BI Developer, I support research and busines…" at bounding box center [615, 492] width 679 height 100
click at [230, 342] on span at bounding box center [237, 344] width 15 height 15
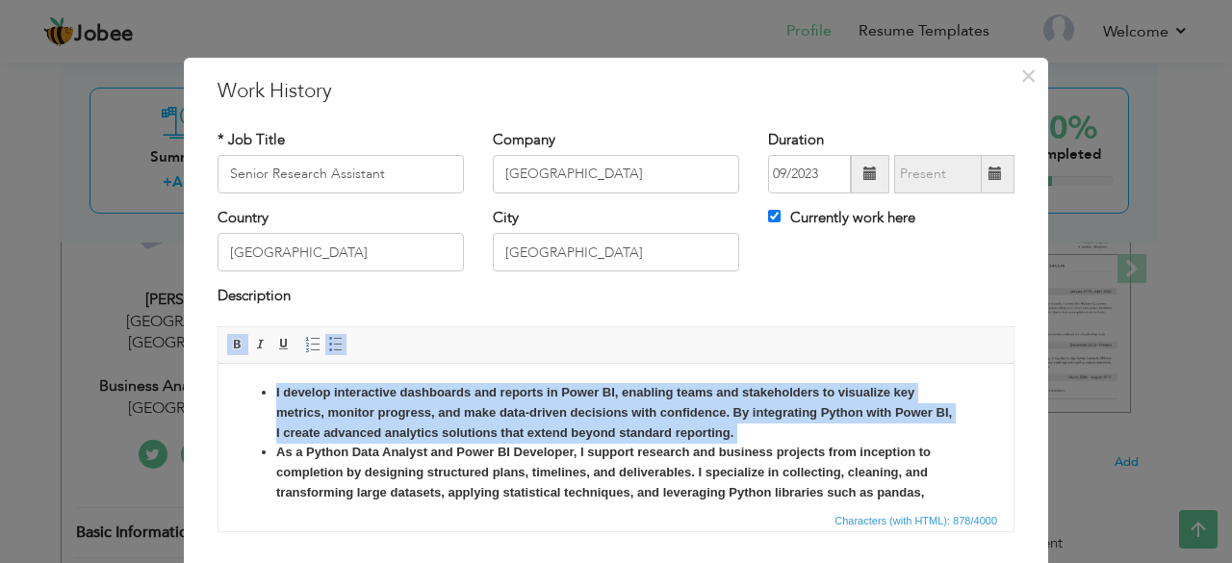
click at [230, 342] on span at bounding box center [237, 344] width 15 height 15
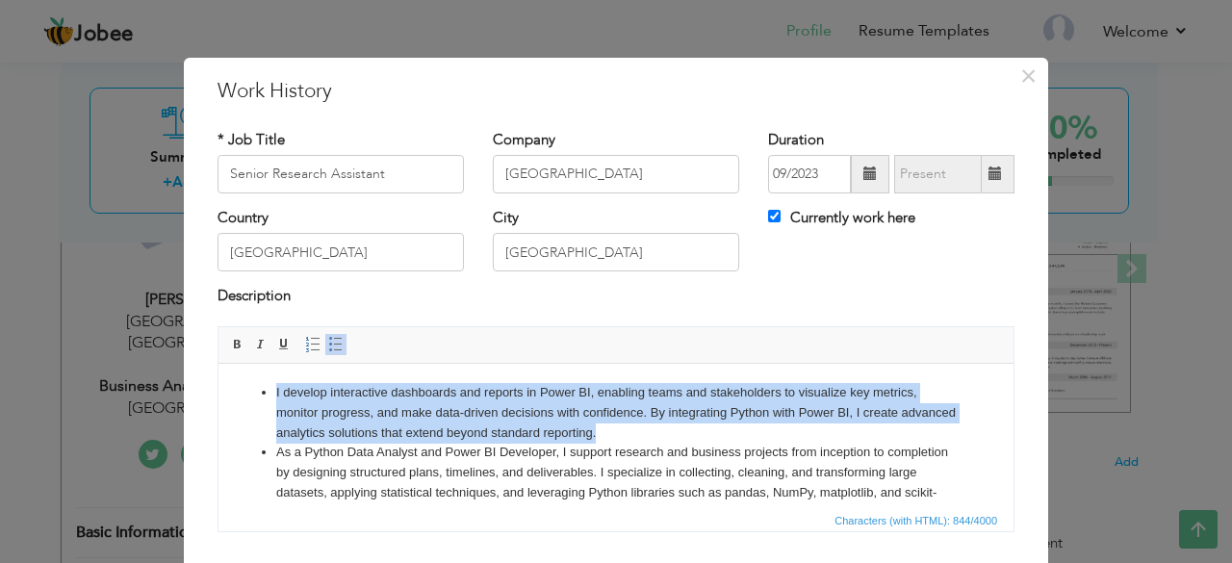
click at [650, 398] on li "I develop interactive dashboards and reports in Power BI, enabling teams and st…" at bounding box center [615, 412] width 679 height 60
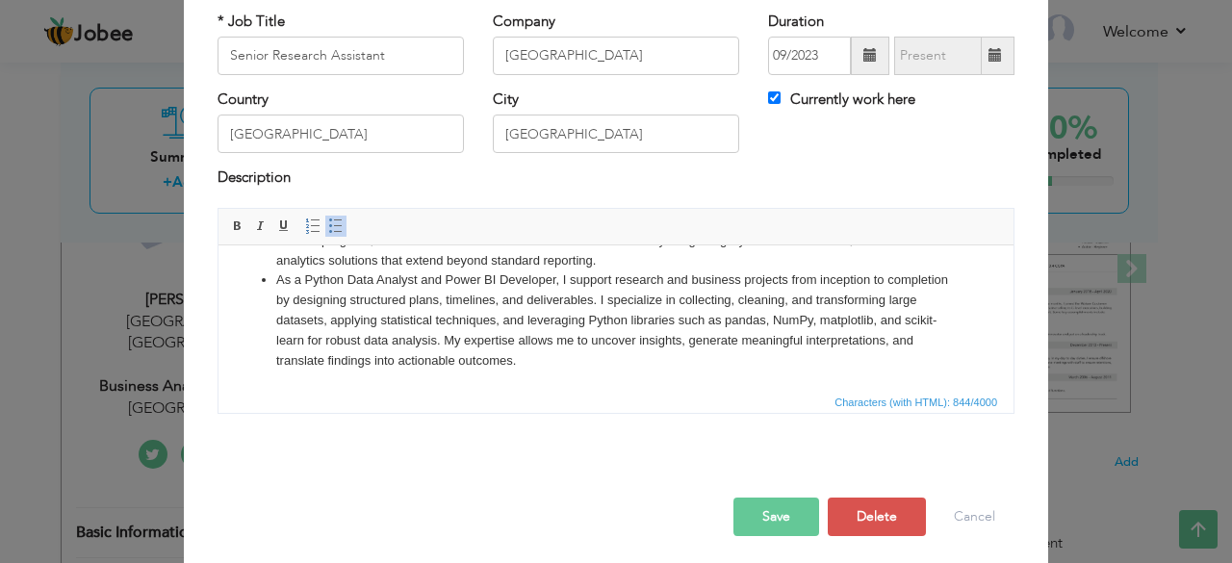
scroll to position [123, 0]
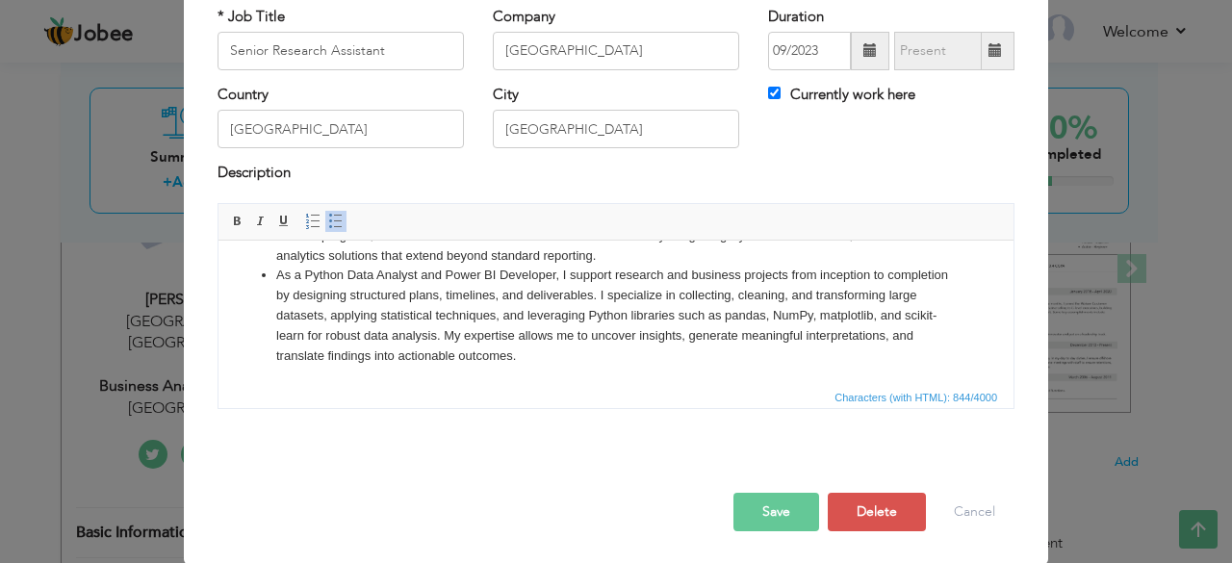
click at [784, 515] on button "Save" at bounding box center [776, 512] width 86 height 38
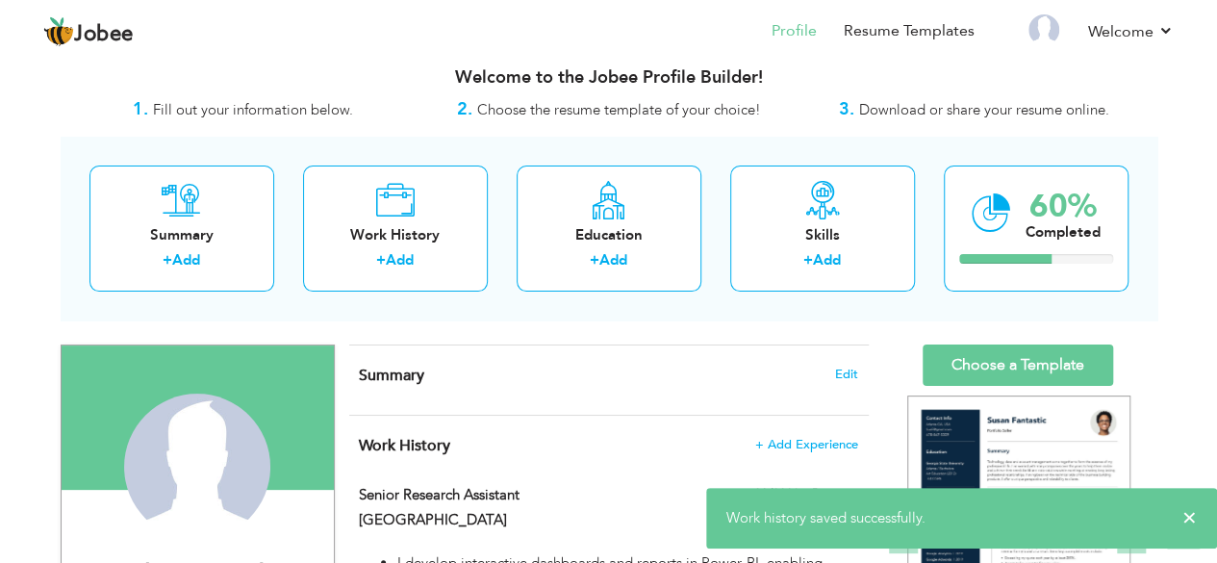
scroll to position [0, 0]
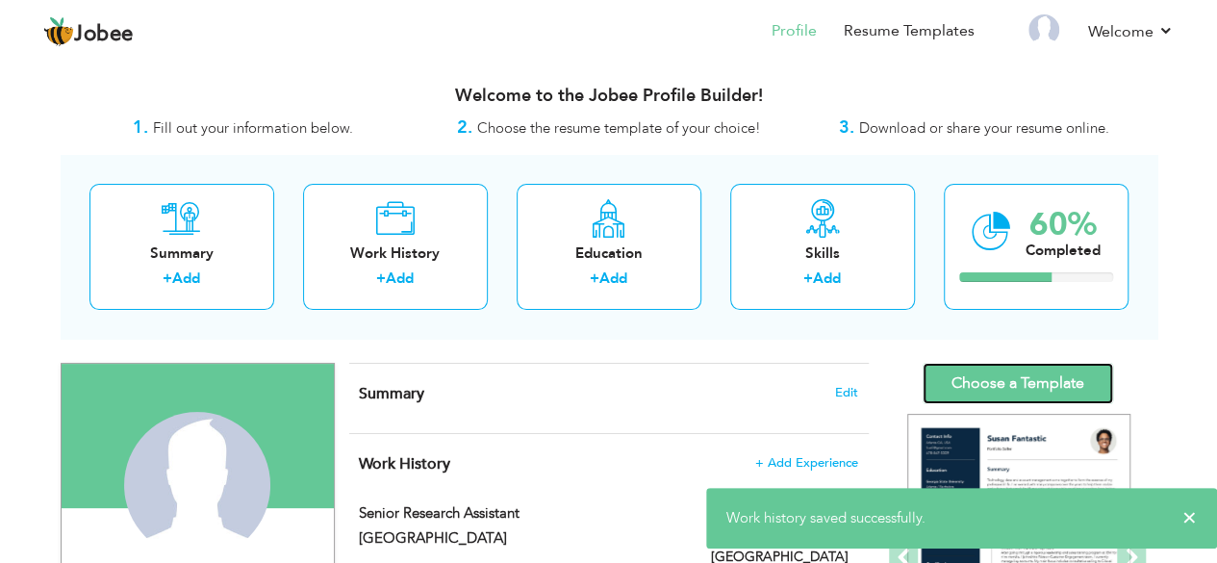
click at [1029, 377] on link "Choose a Template" at bounding box center [1018, 383] width 191 height 41
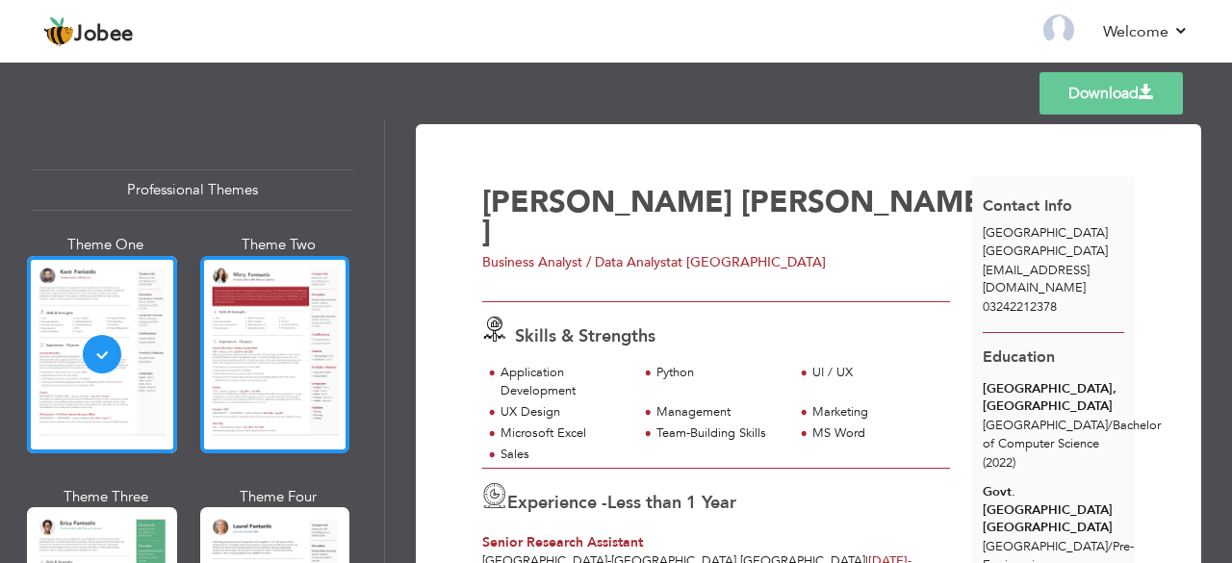
scroll to position [96, 0]
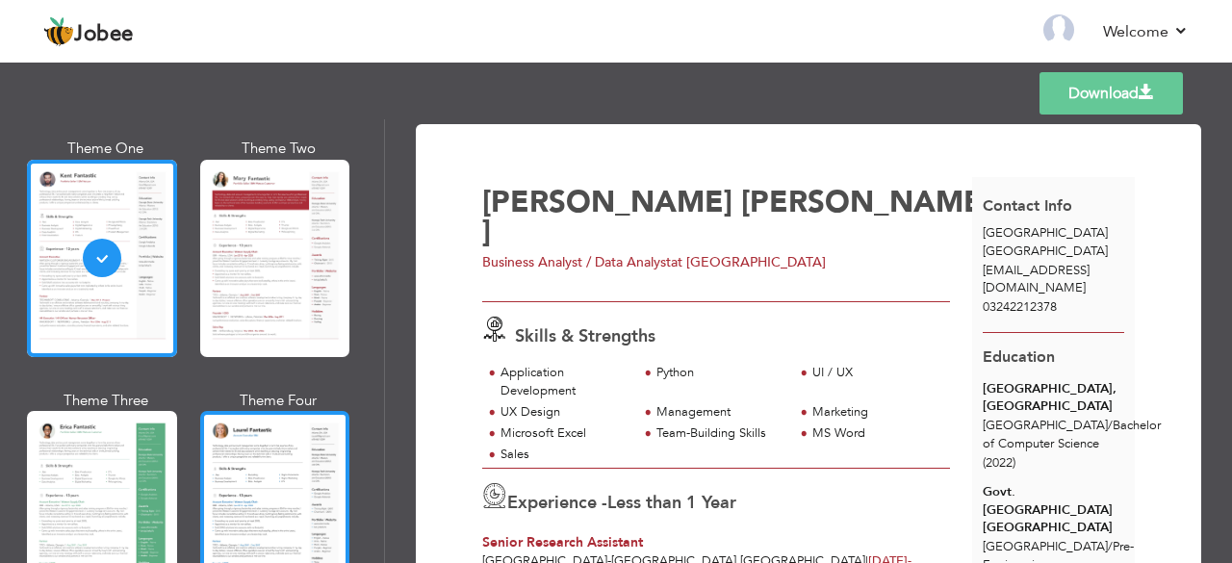
click at [304, 472] on div at bounding box center [275, 509] width 150 height 197
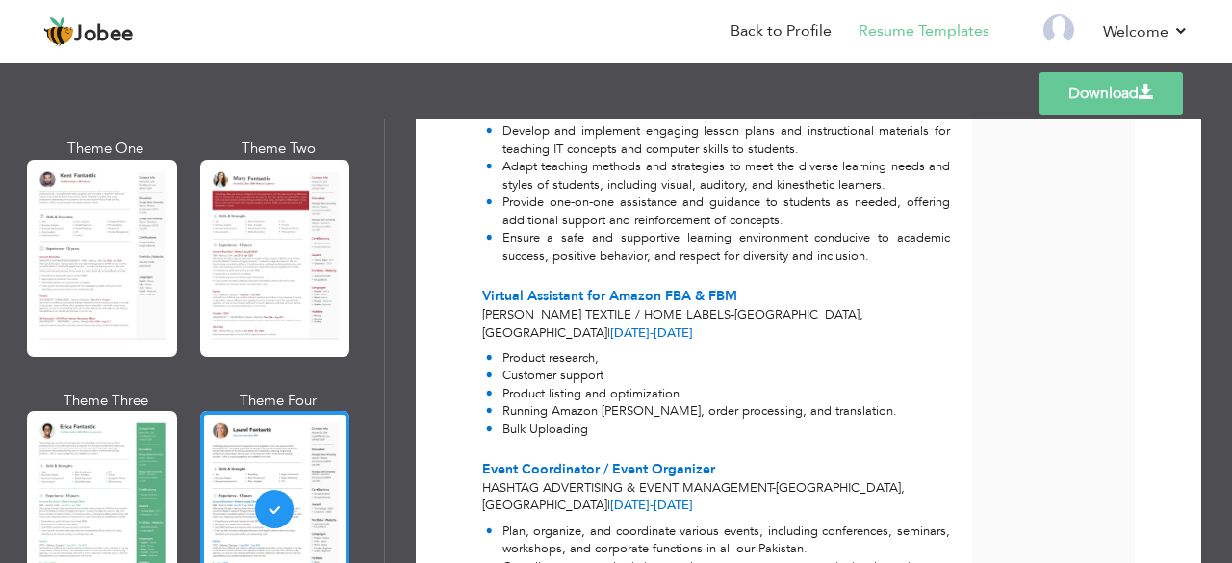
scroll to position [1347, 0]
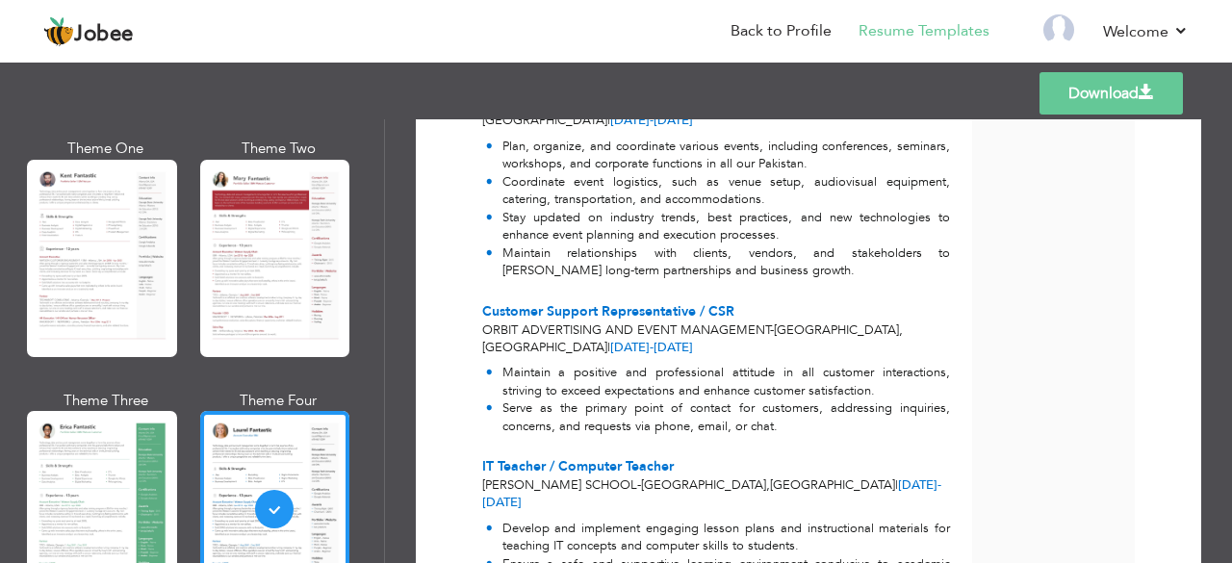
click at [1095, 100] on link "Download" at bounding box center [1110, 93] width 143 height 42
